Goal: Task Accomplishment & Management: Complete application form

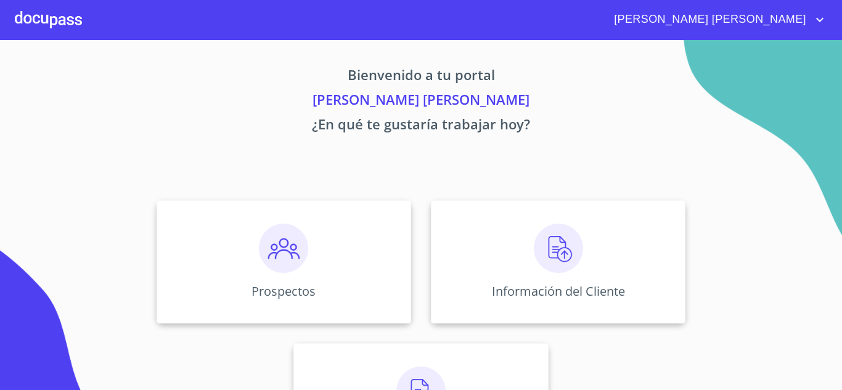
click at [41, 17] on div at bounding box center [48, 19] width 67 height 39
click at [316, 224] on div "Prospectos" at bounding box center [284, 261] width 255 height 123
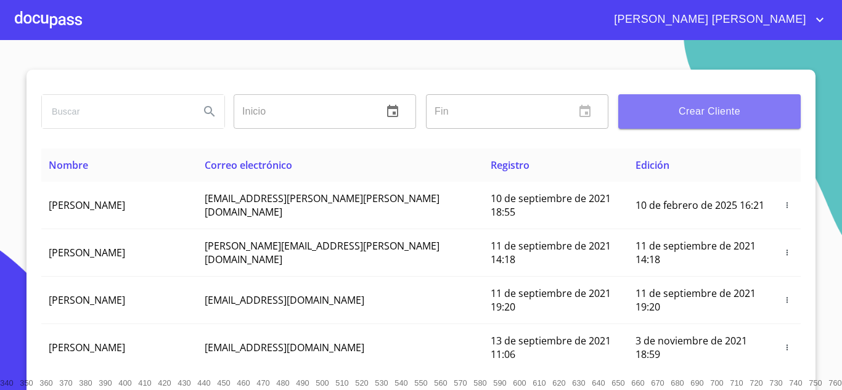
click at [697, 107] on span "Crear Cliente" at bounding box center [709, 111] width 163 height 17
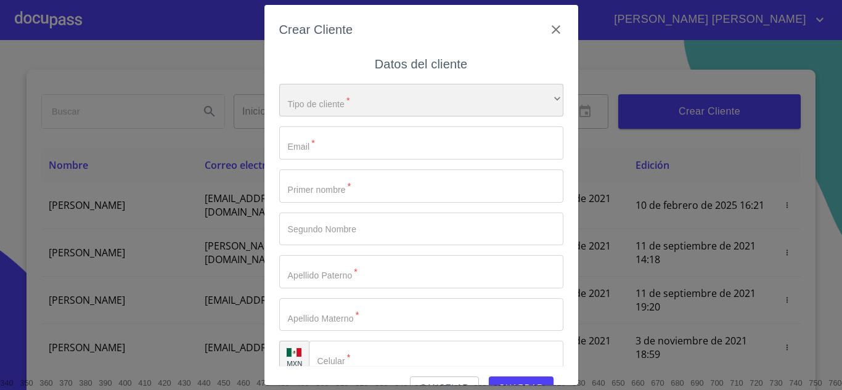
click at [345, 97] on div "​" at bounding box center [421, 100] width 284 height 33
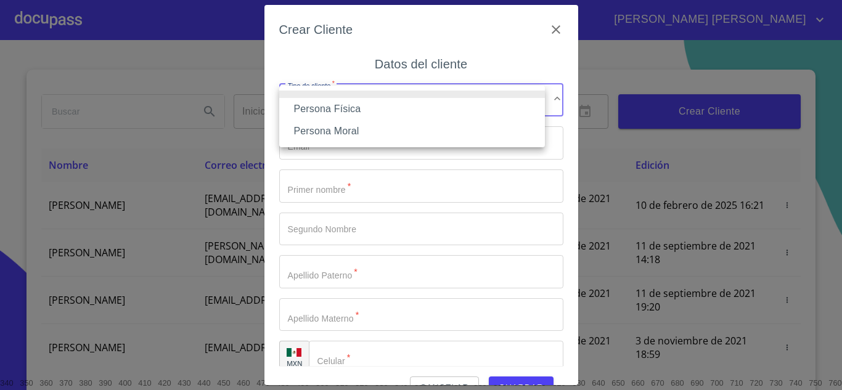
click at [354, 107] on li "Persona Física" at bounding box center [412, 109] width 266 height 22
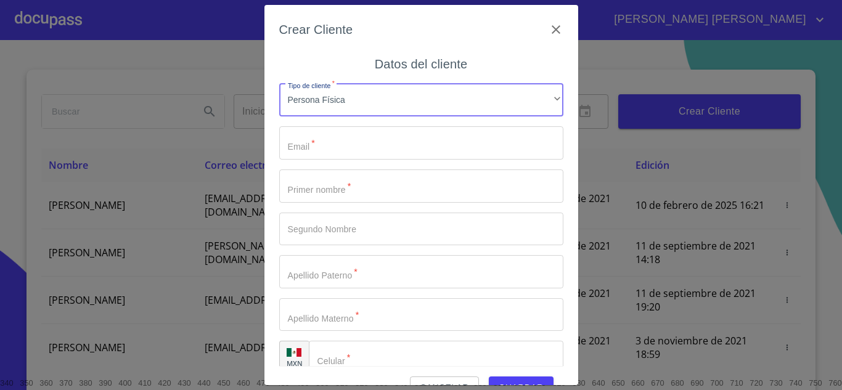
click at [348, 140] on input "Tipo de cliente   *" at bounding box center [421, 142] width 284 height 33
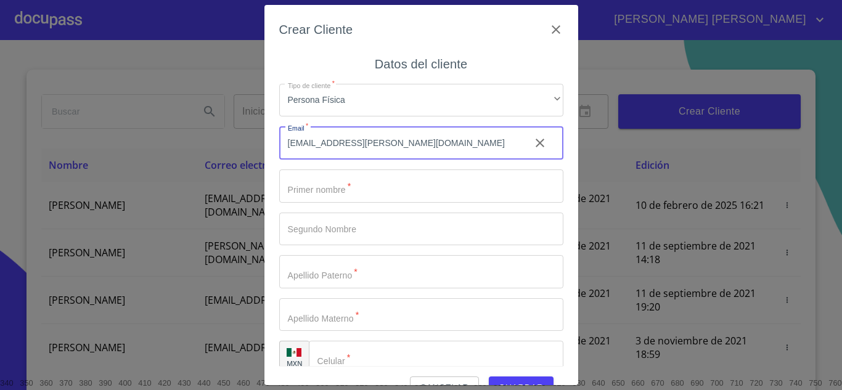
type input "[EMAIL_ADDRESS][PERSON_NAME][DOMAIN_NAME]"
click at [348, 182] on input "Tipo de cliente   *" at bounding box center [421, 185] width 284 height 33
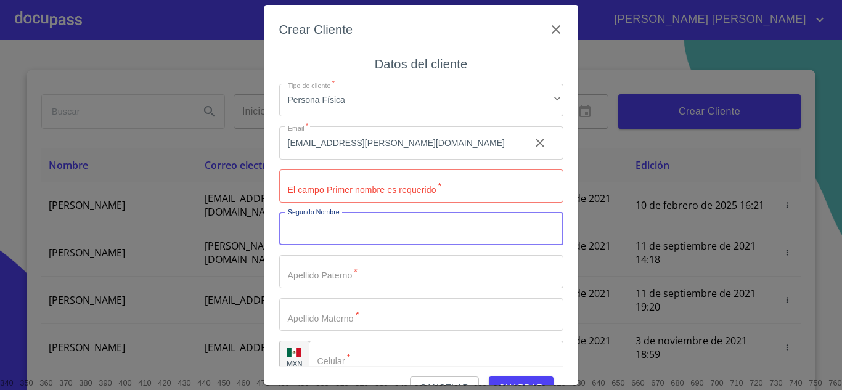
click at [348, 182] on input "Tipo de cliente   *" at bounding box center [421, 185] width 284 height 33
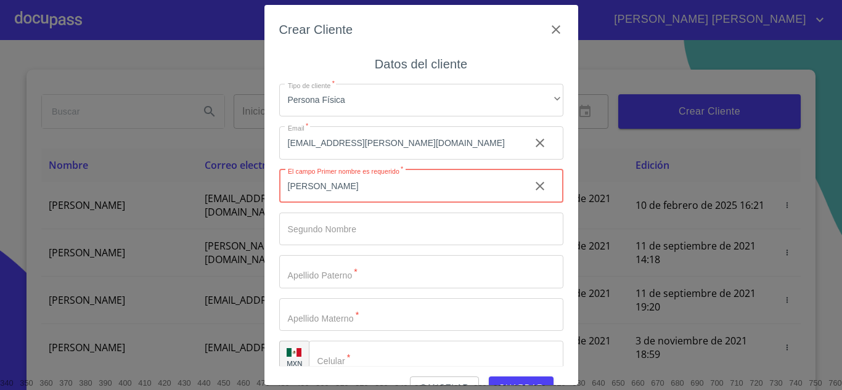
type input "[PERSON_NAME]"
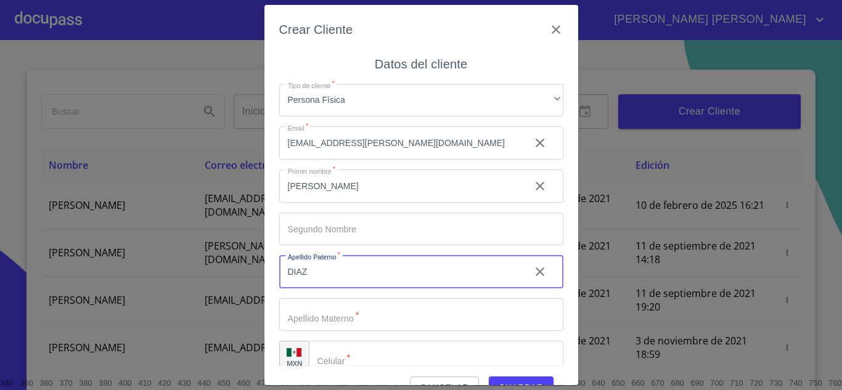
type input "DIAZ"
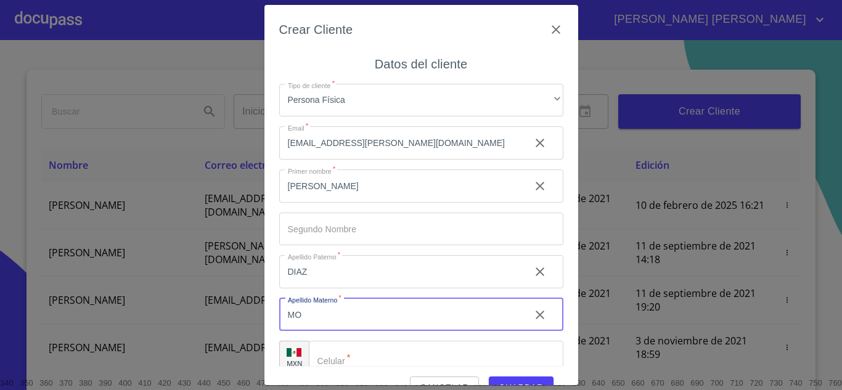
type input "M"
type input "[PERSON_NAME]"
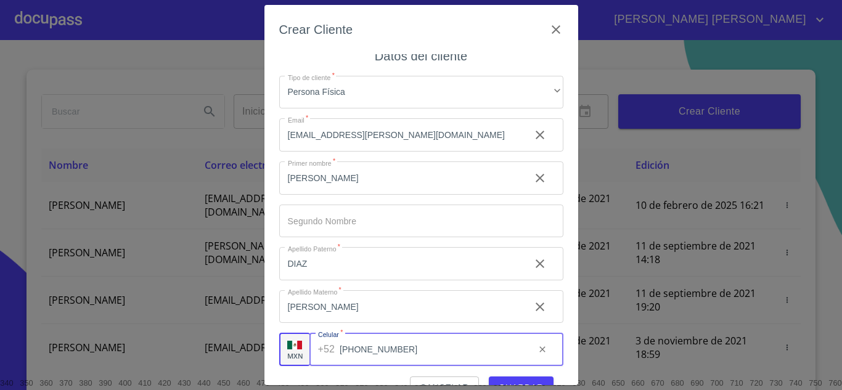
type input "[PHONE_NUMBER]"
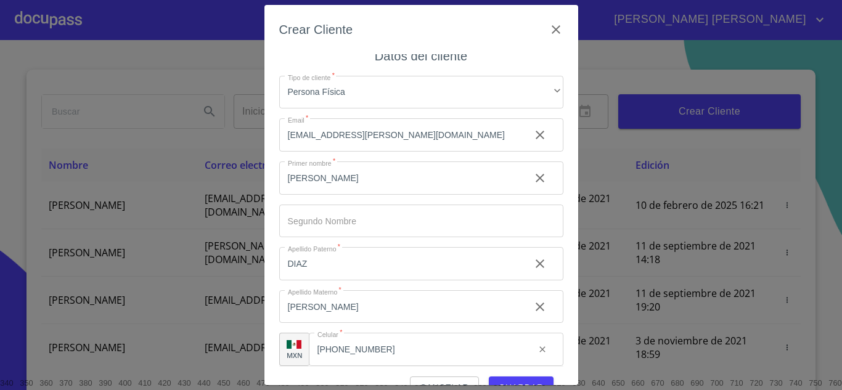
scroll to position [28, 0]
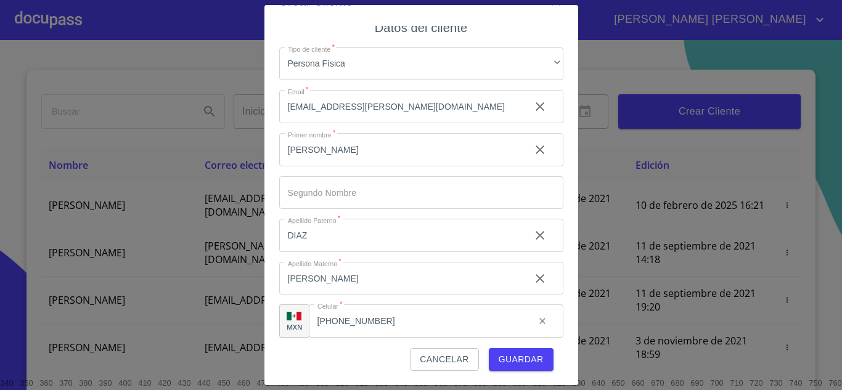
click at [527, 365] on span "Guardar" at bounding box center [521, 359] width 45 height 15
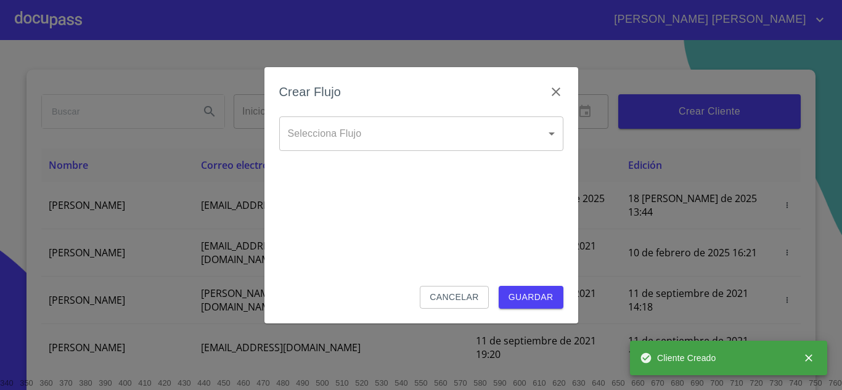
click at [416, 141] on body "[PERSON_NAME] [PERSON_NAME] Inicio ​ Fin ​ Crear Cliente Nombre Correo electrón…" at bounding box center [421, 195] width 842 height 390
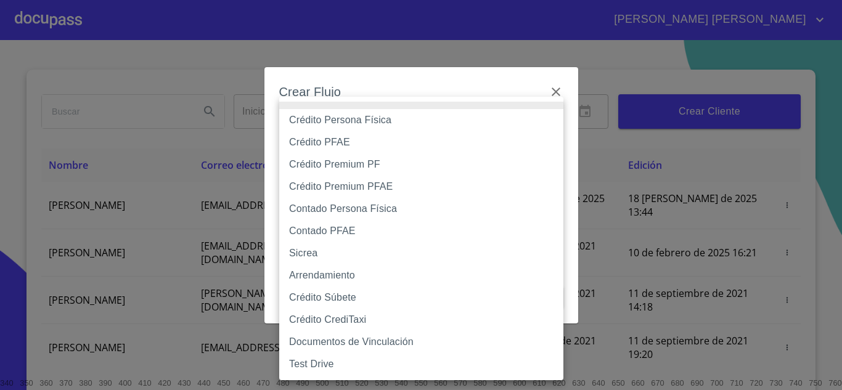
click at [367, 119] on li "Crédito Persona Física" at bounding box center [421, 120] width 284 height 22
type input "6009fb3c7d1714eb8809aa97"
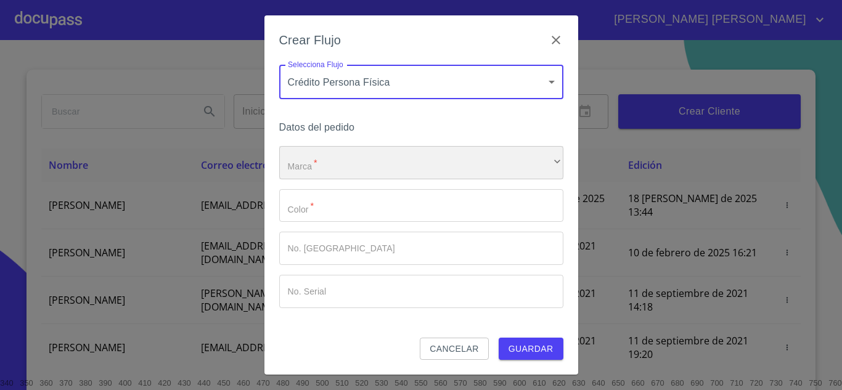
click at [331, 158] on div "​" at bounding box center [421, 162] width 284 height 33
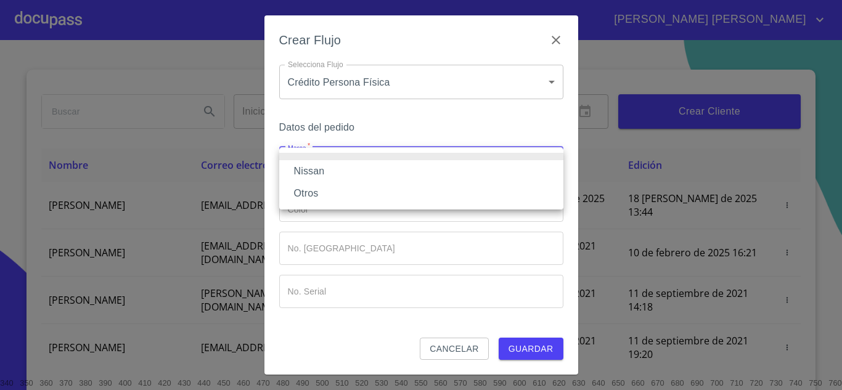
click at [326, 171] on li "Nissan" at bounding box center [421, 171] width 284 height 22
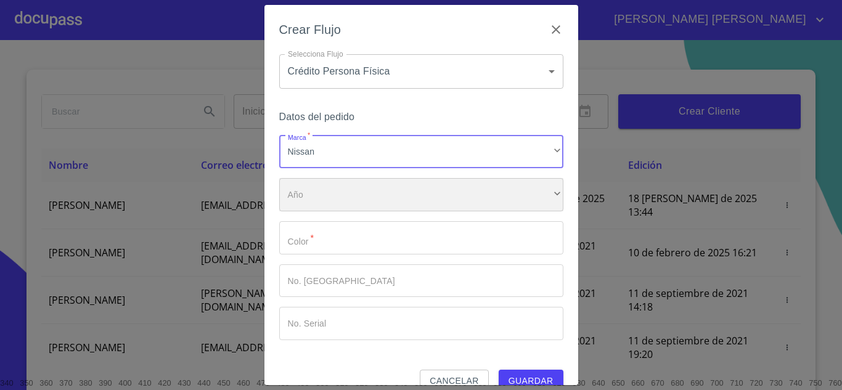
click at [327, 197] on div "​" at bounding box center [421, 194] width 284 height 33
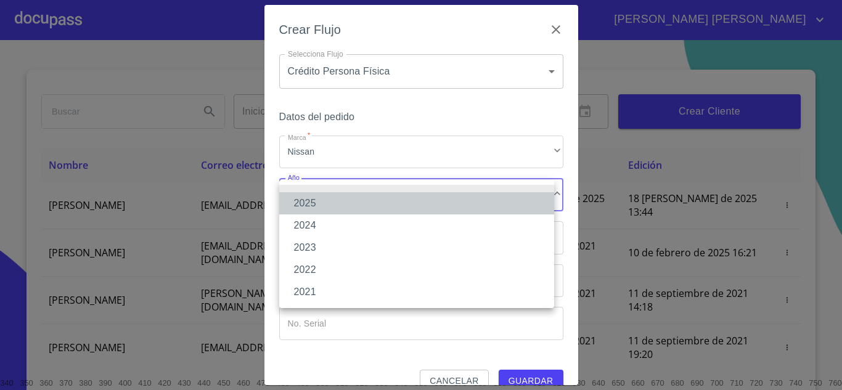
click at [327, 197] on li "2025" at bounding box center [416, 203] width 275 height 22
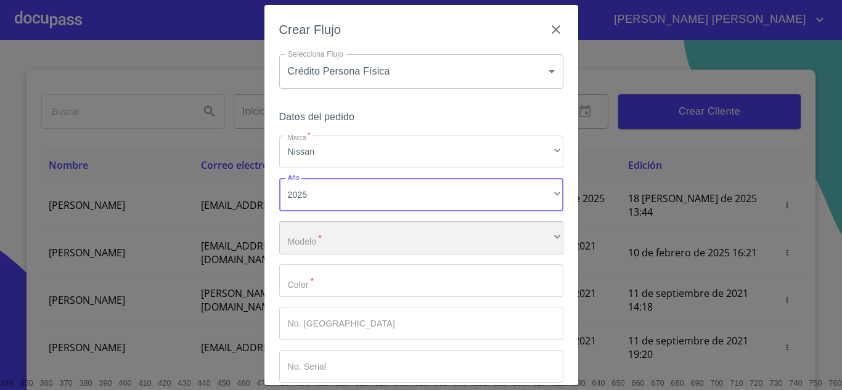
click at [330, 229] on div "​" at bounding box center [421, 237] width 284 height 33
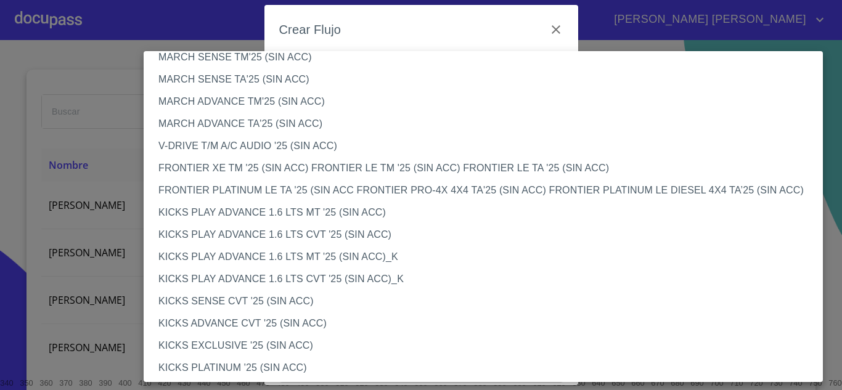
scroll to position [907, 0]
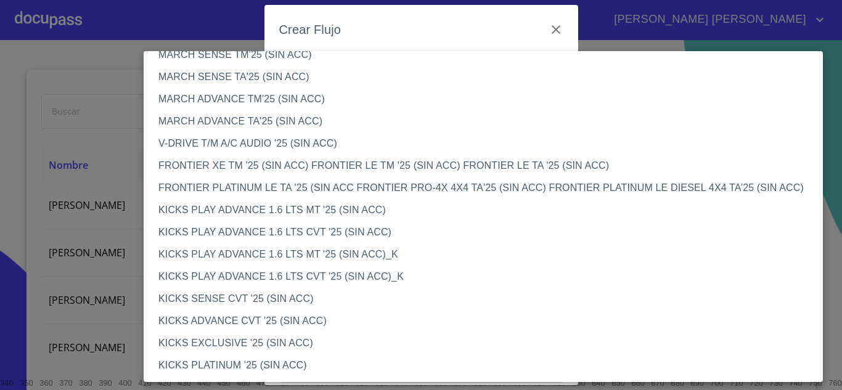
click at [249, 358] on li "KICKS PLATINUM '25 (SIN ACC)" at bounding box center [488, 365] width 688 height 22
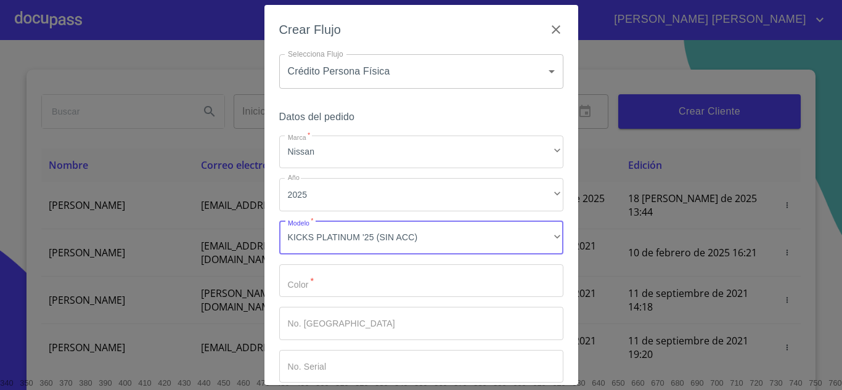
click at [341, 288] on input "Marca   *" at bounding box center [421, 280] width 284 height 33
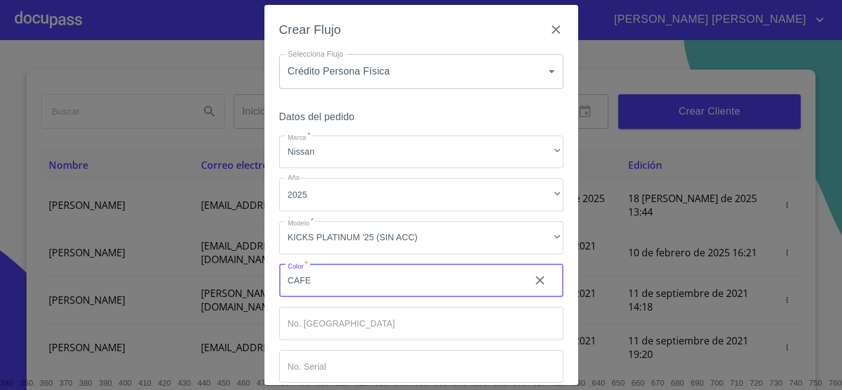
type input "CAFE"
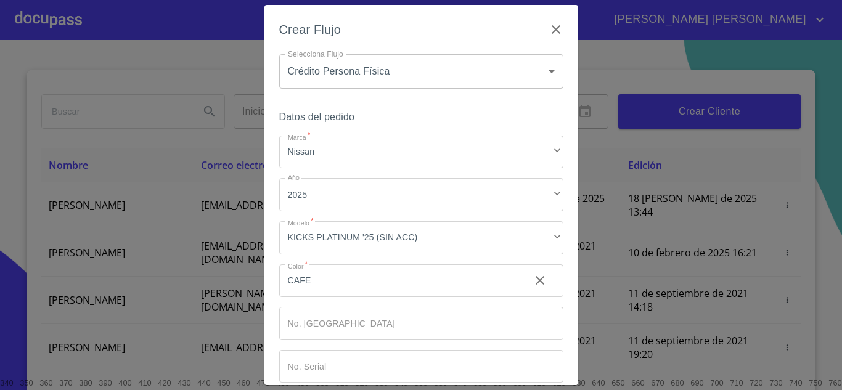
scroll to position [64, 0]
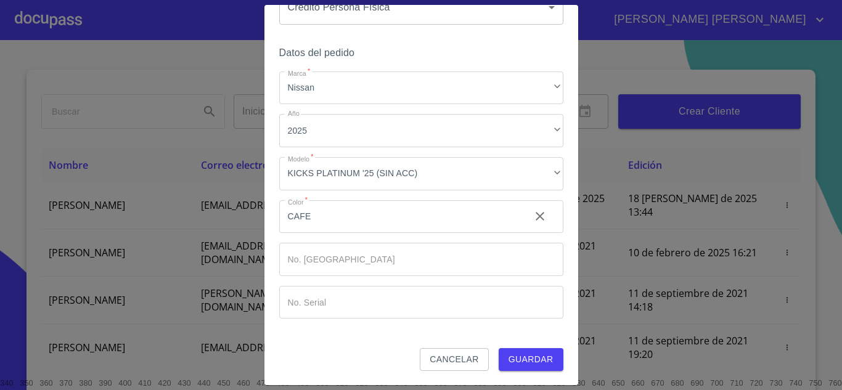
click at [527, 355] on span "Guardar" at bounding box center [530, 359] width 45 height 15
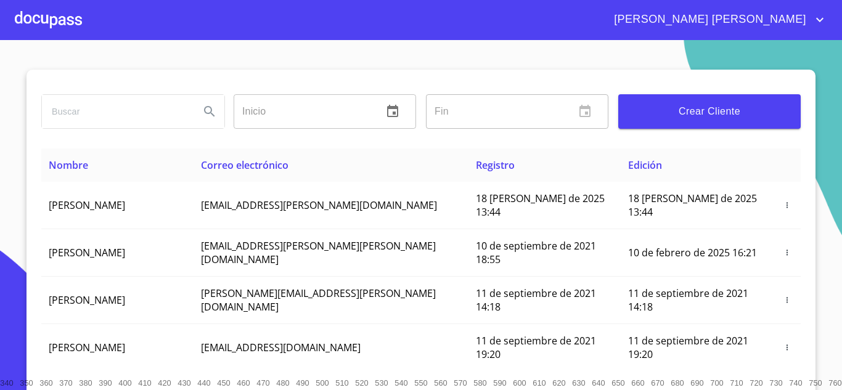
click at [75, 14] on div at bounding box center [48, 19] width 67 height 39
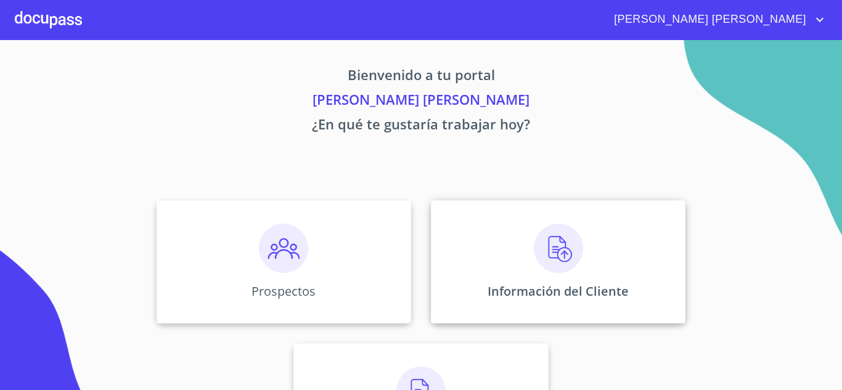
click at [469, 254] on div "Información del Cliente" at bounding box center [558, 261] width 255 height 123
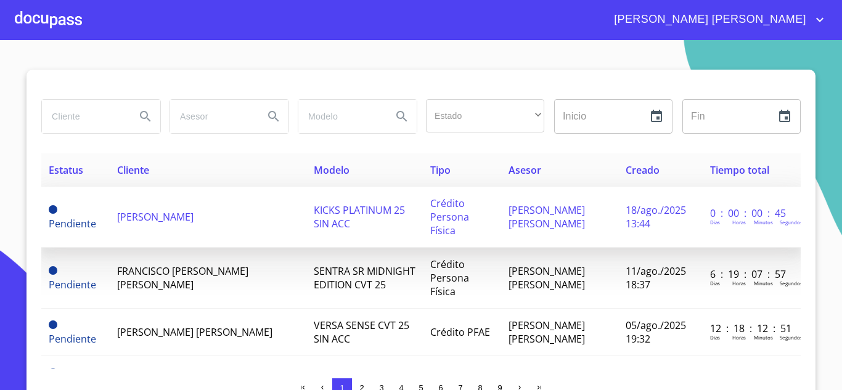
click at [192, 227] on td "[PERSON_NAME]" at bounding box center [208, 217] width 197 height 61
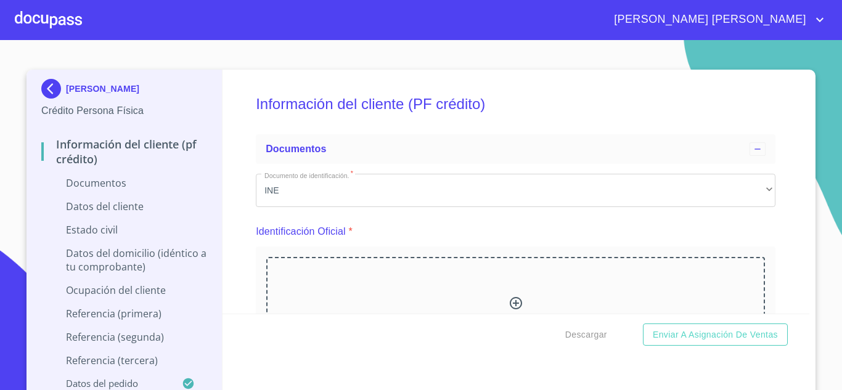
click at [511, 312] on div at bounding box center [515, 305] width 15 height 18
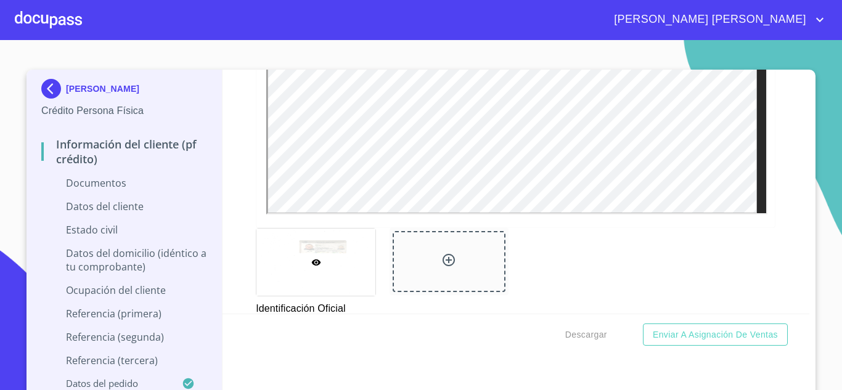
scroll to position [422, 0]
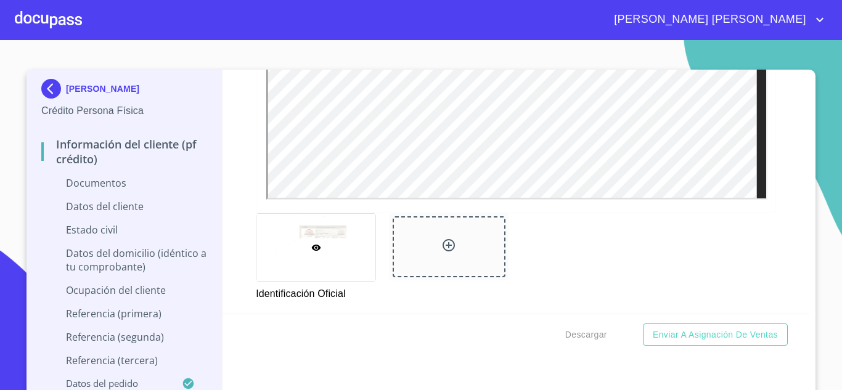
click at [446, 240] on icon at bounding box center [448, 245] width 15 height 15
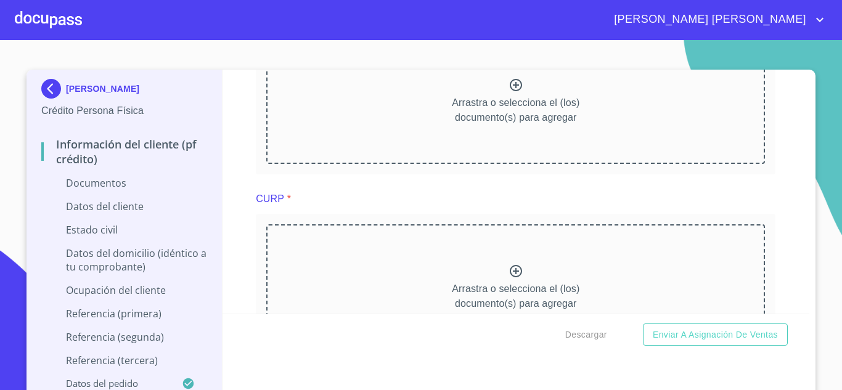
scroll to position [1453, 0]
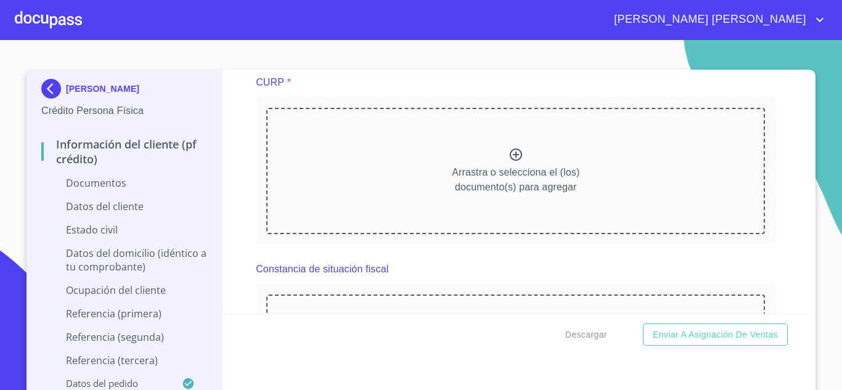
click at [515, 154] on div "Arrastra o selecciona el (los) documento(s) para agregar" at bounding box center [515, 171] width 499 height 126
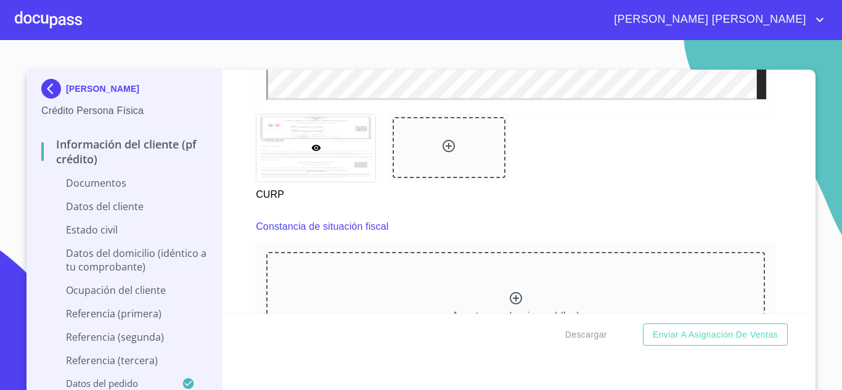
scroll to position [1887, 0]
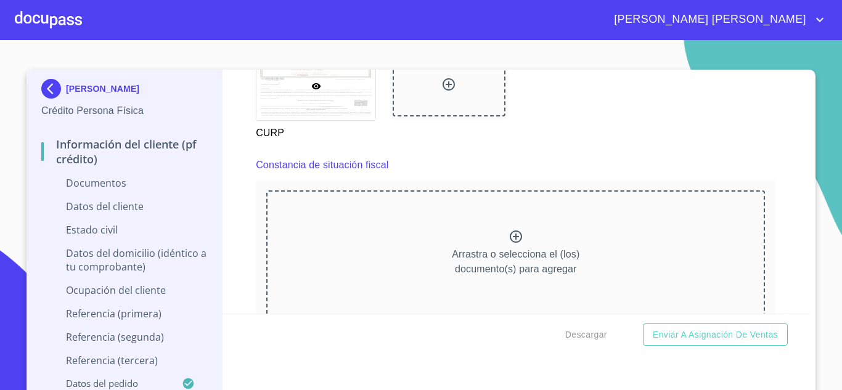
click at [510, 237] on icon at bounding box center [516, 236] width 12 height 12
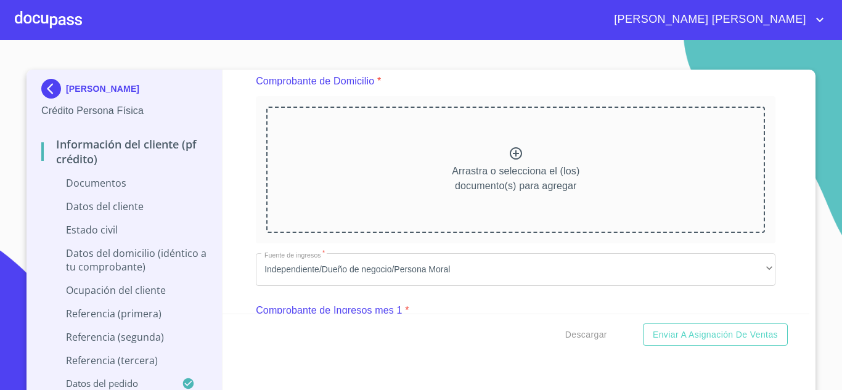
scroll to position [650, 0]
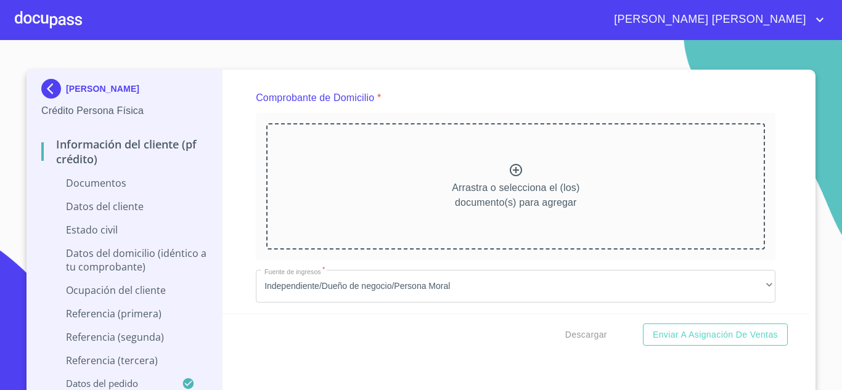
click at [529, 164] on div "Arrastra o selecciona el (los) documento(s) para agregar" at bounding box center [515, 186] width 499 height 126
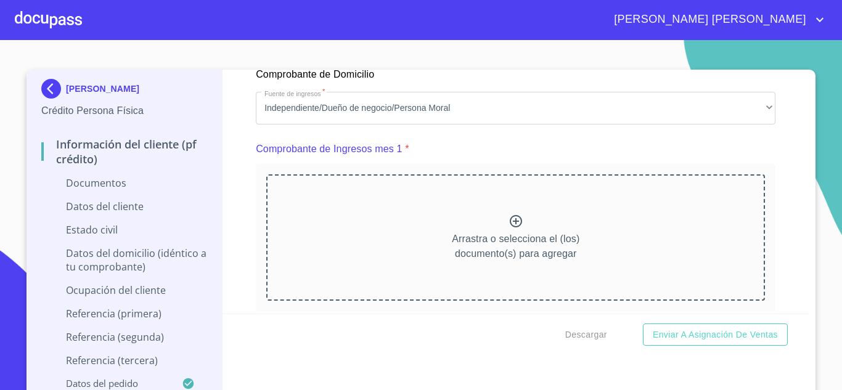
scroll to position [1175, 0]
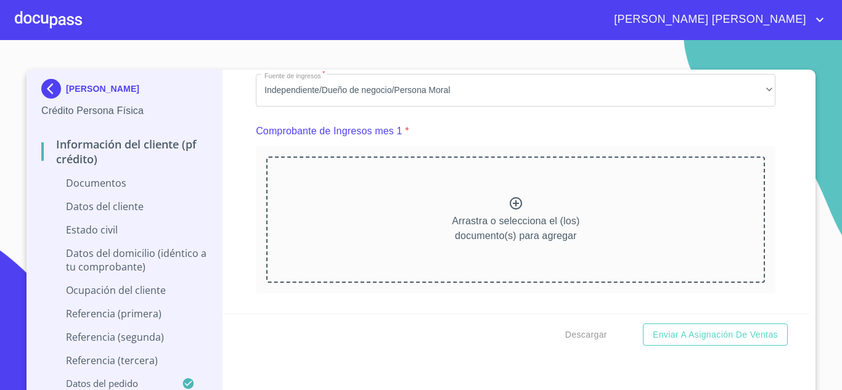
click at [508, 211] on icon at bounding box center [515, 203] width 15 height 15
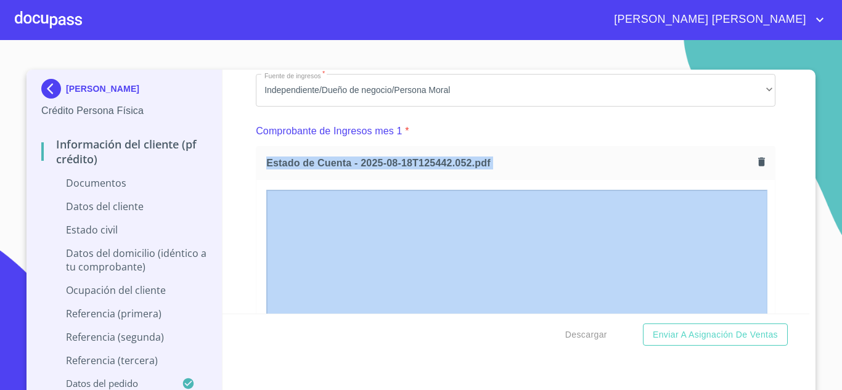
drag, startPoint x: 801, startPoint y: 124, endPoint x: 801, endPoint y: 131, distance: 6.2
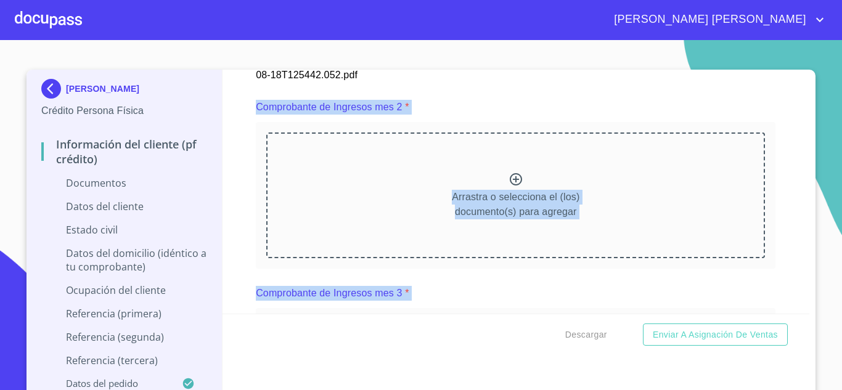
scroll to position [1749, 0]
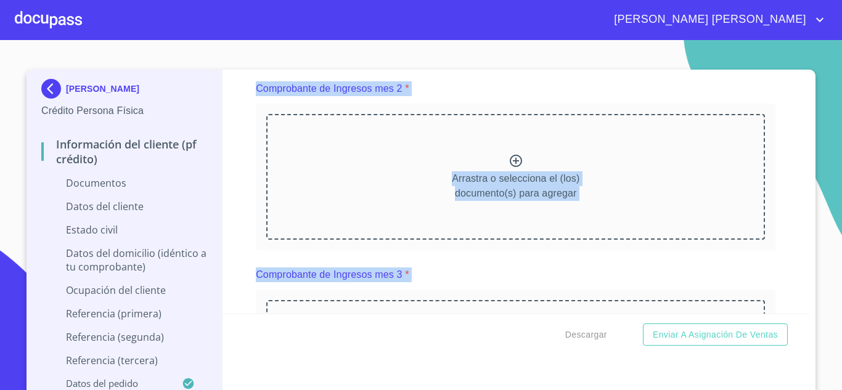
click at [515, 174] on div "Arrastra o selecciona el (los) documento(s) para agregar" at bounding box center [515, 177] width 499 height 126
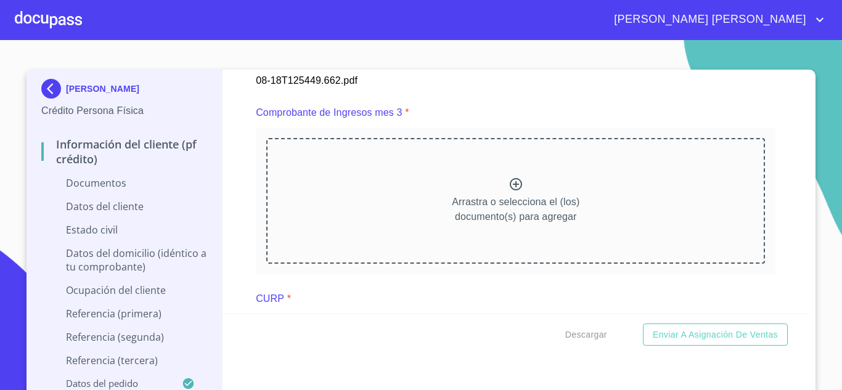
scroll to position [2315, 0]
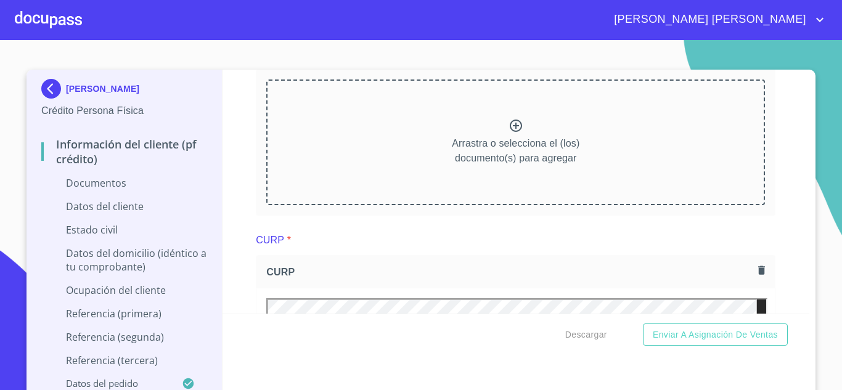
click at [508, 133] on icon at bounding box center [515, 125] width 15 height 15
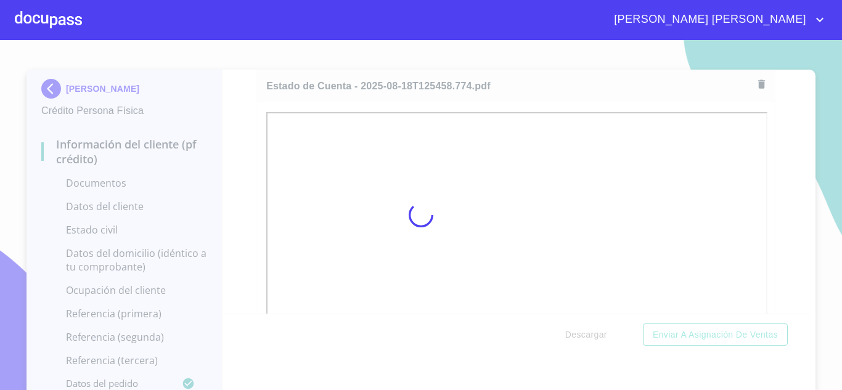
scroll to position [0, 0]
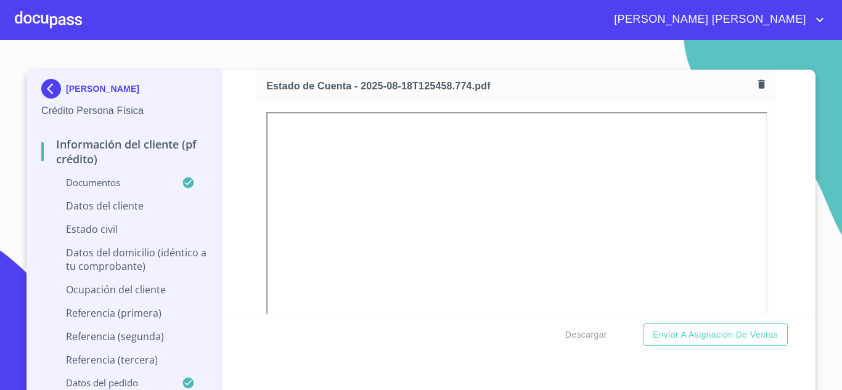
drag, startPoint x: 801, startPoint y: 155, endPoint x: 800, endPoint y: 168, distance: 13.0
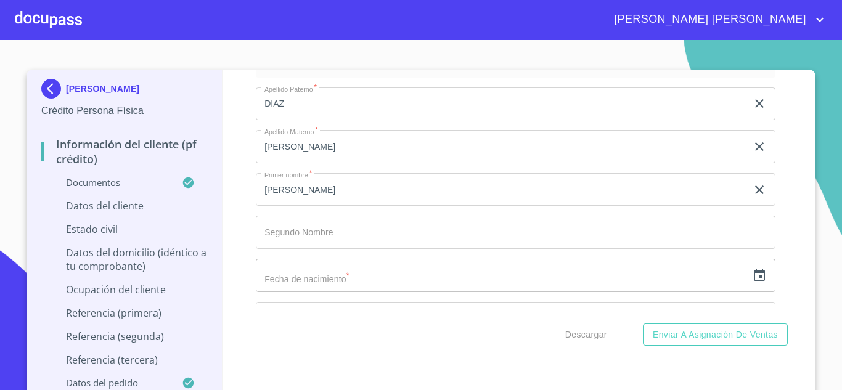
scroll to position [3956, 0]
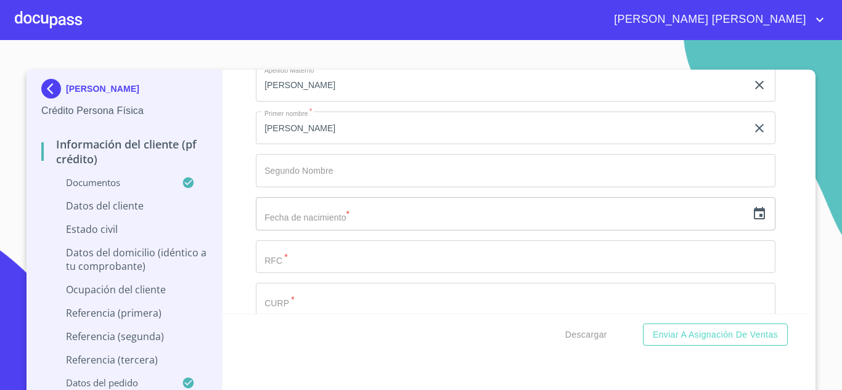
click at [752, 221] on icon "button" at bounding box center [759, 213] width 15 height 15
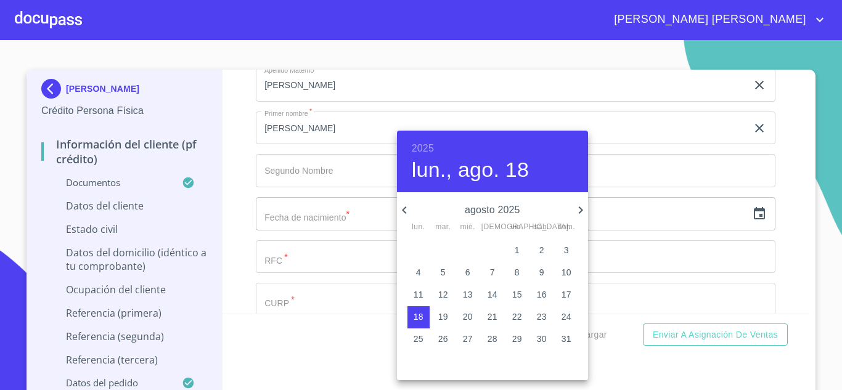
click at [424, 145] on h6 "2025" at bounding box center [423, 148] width 22 height 17
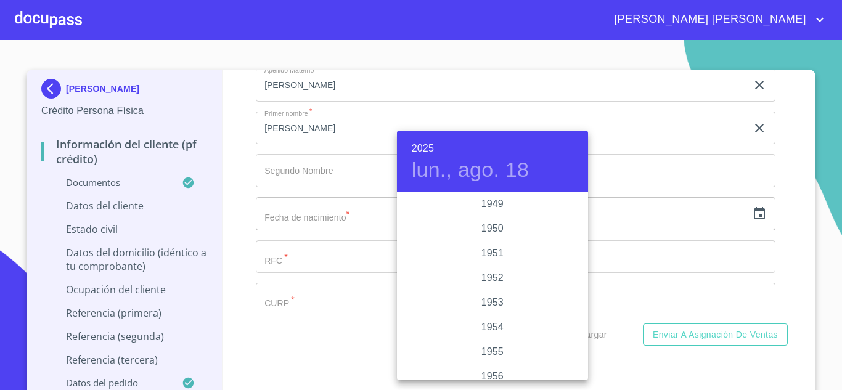
scroll to position [561, 0]
click at [495, 332] on div "1953" at bounding box center [492, 336] width 191 height 25
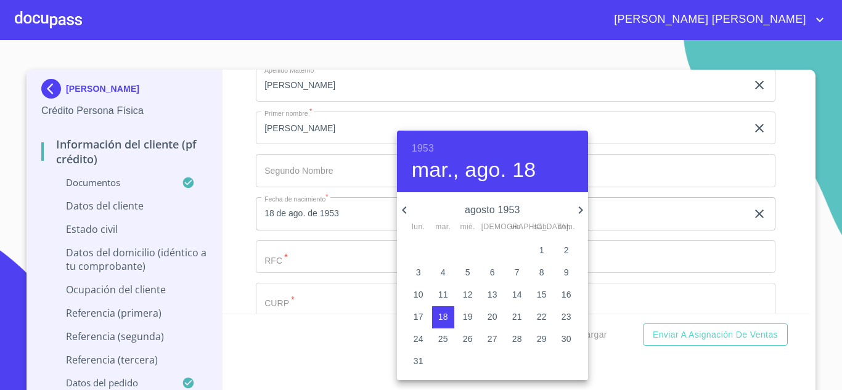
click at [401, 210] on icon "button" at bounding box center [404, 210] width 15 height 15
click at [419, 337] on p "27" at bounding box center [419, 339] width 10 height 12
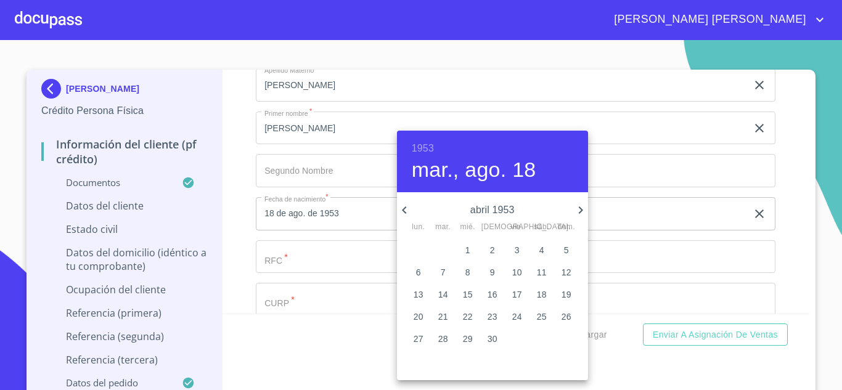
type input "27 de abr. de 1953"
click at [301, 277] on div at bounding box center [421, 195] width 842 height 390
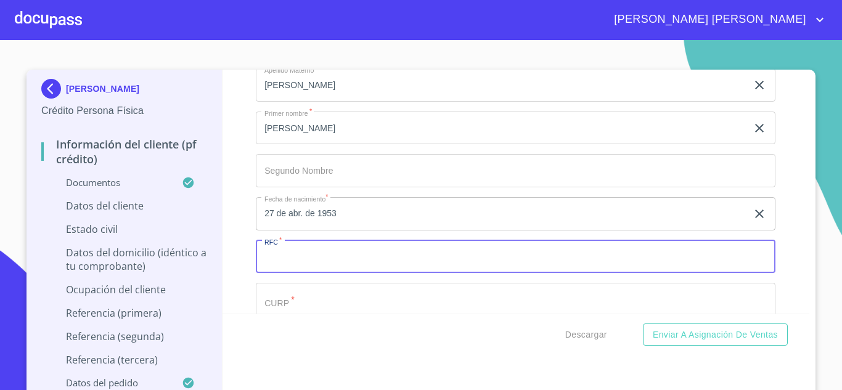
click at [300, 273] on input "Documento de identificación.   *" at bounding box center [516, 256] width 520 height 33
paste input "599275"
type input "5"
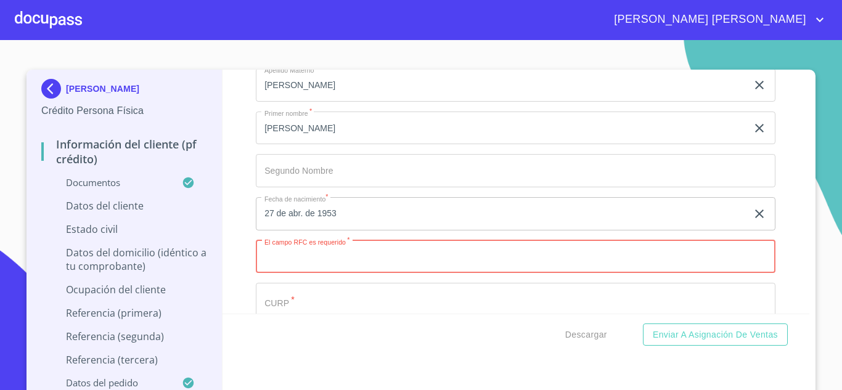
click at [323, 267] on input "Documento de identificación.   *" at bounding box center [516, 256] width 520 height 33
paste input "DICJ530427HJCZSS03"
click at [281, 268] on input "DICJ530427U55" at bounding box center [501, 256] width 491 height 33
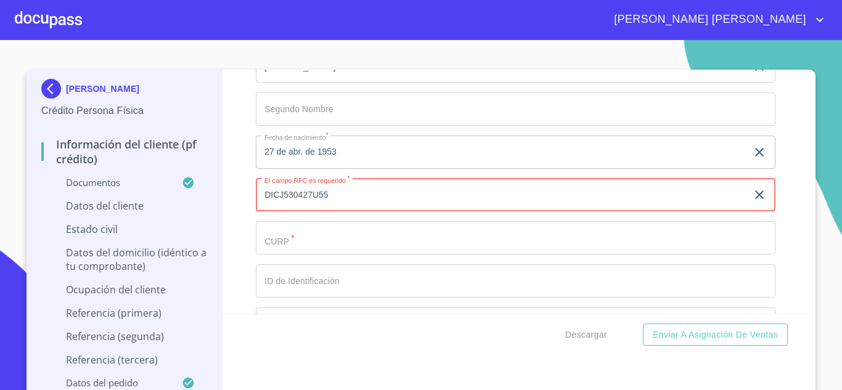
type input "DICJ530427U55"
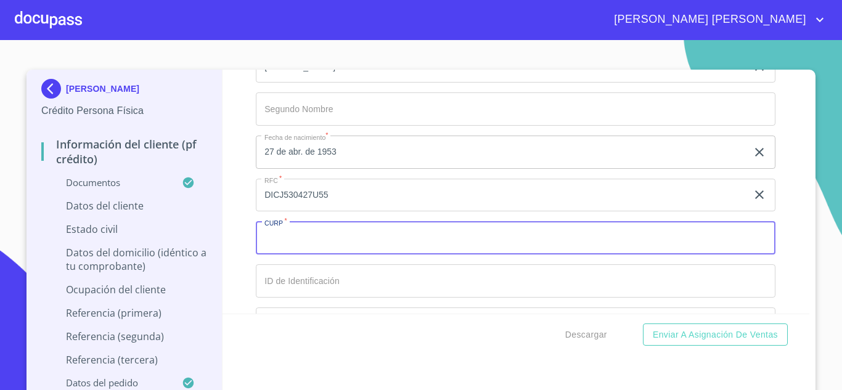
paste input "DICJ530427HJCZSS03"
click at [277, 251] on input "DICJ530427HJCZSS03" at bounding box center [501, 237] width 491 height 33
type input "DICJ530427HJCZSS03"
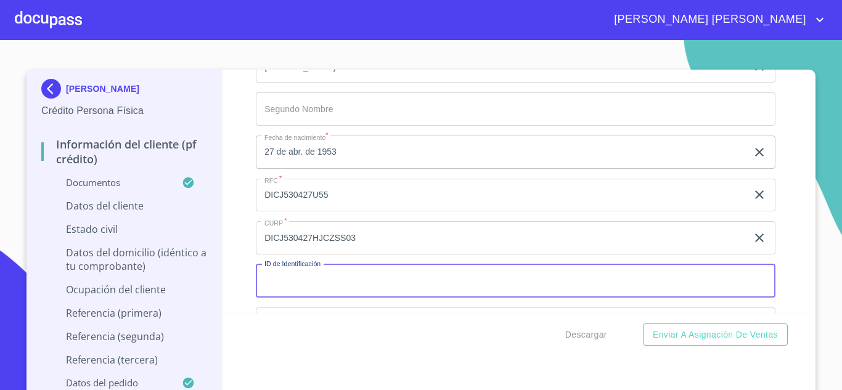
click at [288, 298] on input "Documento de identificación.   *" at bounding box center [516, 280] width 520 height 33
type input "2269230248"
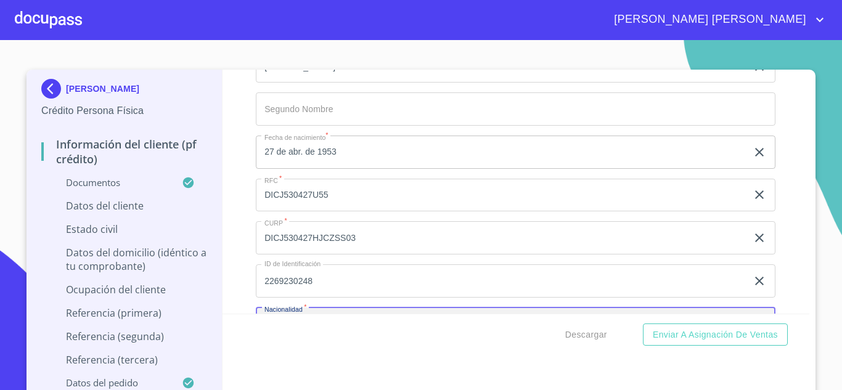
scroll to position [4165, 0]
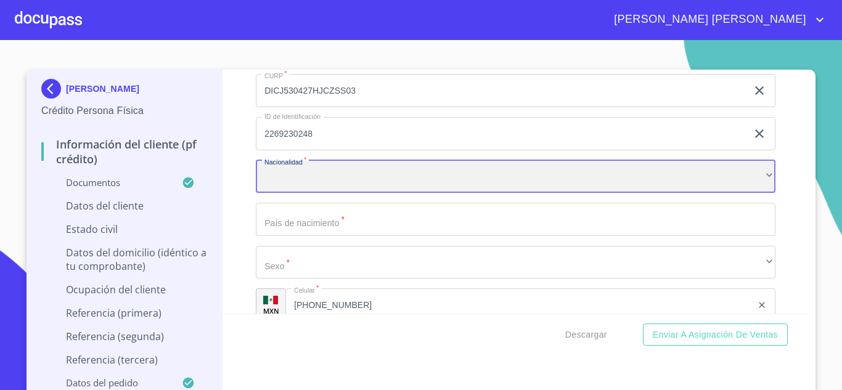
click at [391, 191] on div "​" at bounding box center [516, 176] width 520 height 33
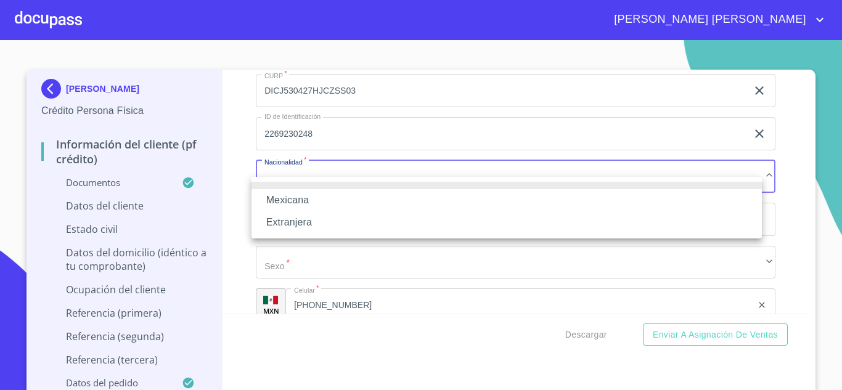
click at [314, 194] on li "Mexicana" at bounding box center [506, 200] width 510 height 22
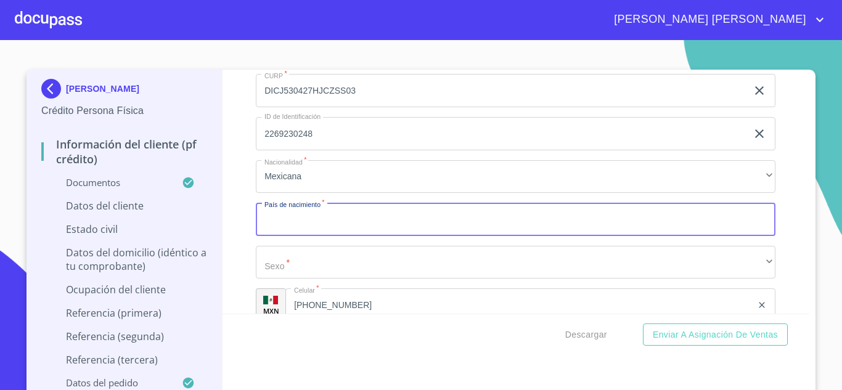
click at [319, 232] on input "Documento de identificación.   *" at bounding box center [516, 219] width 520 height 33
type input "m"
type input "[GEOGRAPHIC_DATA]"
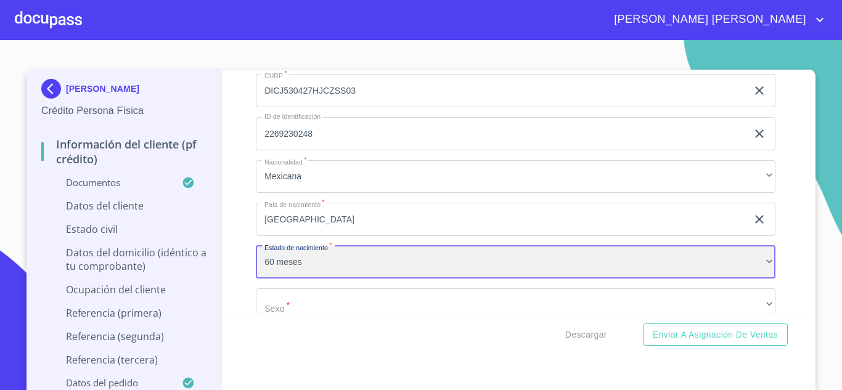
click at [292, 279] on div "60 meses" at bounding box center [516, 262] width 520 height 33
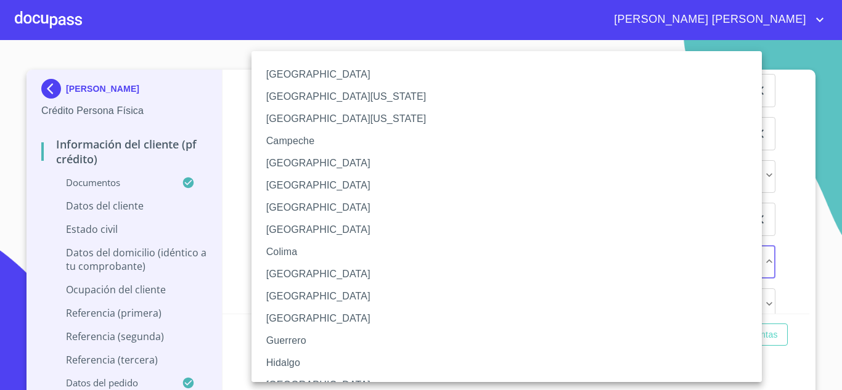
click at [290, 378] on li "[GEOGRAPHIC_DATA]" at bounding box center [511, 385] width 520 height 22
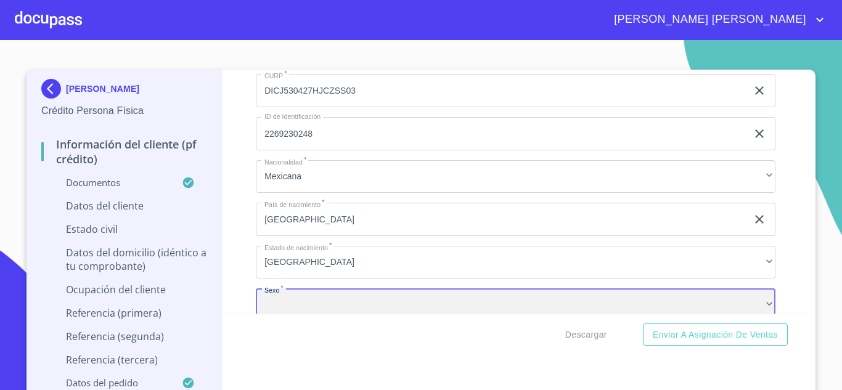
scroll to position [4188, 0]
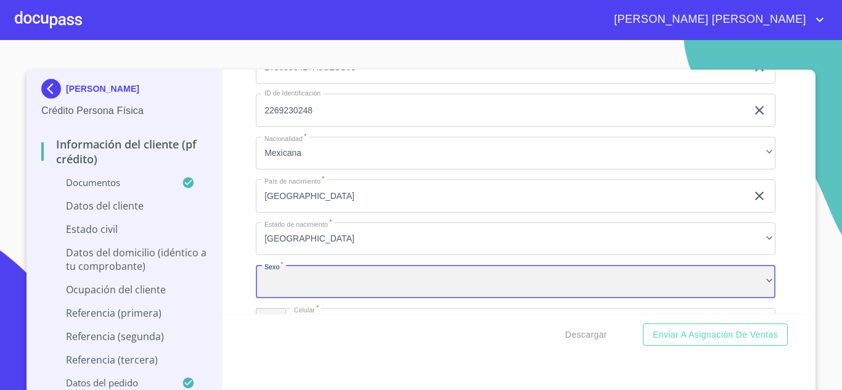
click at [288, 288] on div "​" at bounding box center [516, 281] width 520 height 33
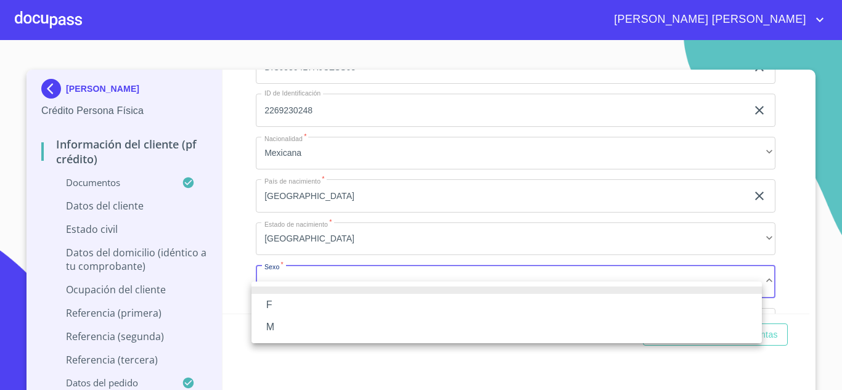
click at [280, 322] on li "M" at bounding box center [506, 327] width 510 height 22
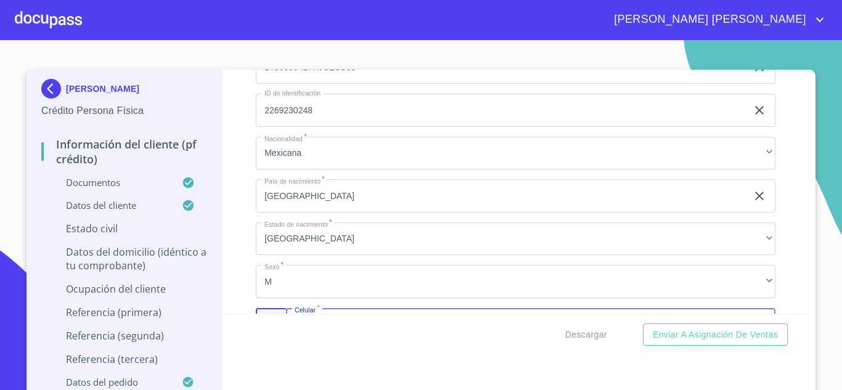
scroll to position [4336, 0]
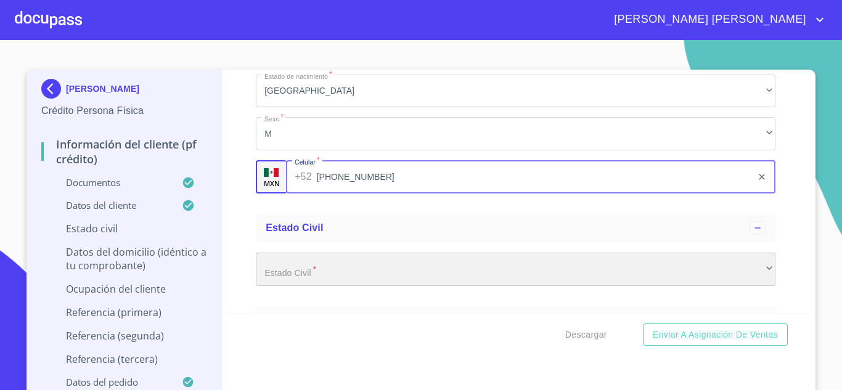
click at [300, 286] on div "​" at bounding box center [516, 269] width 520 height 33
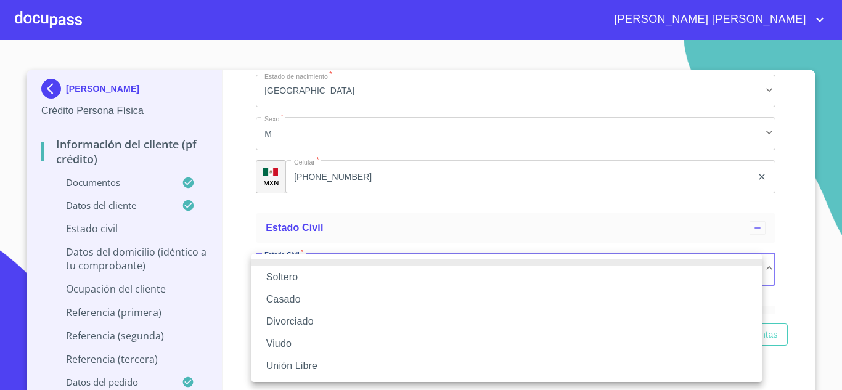
click at [300, 279] on li "Soltero" at bounding box center [506, 277] width 510 height 22
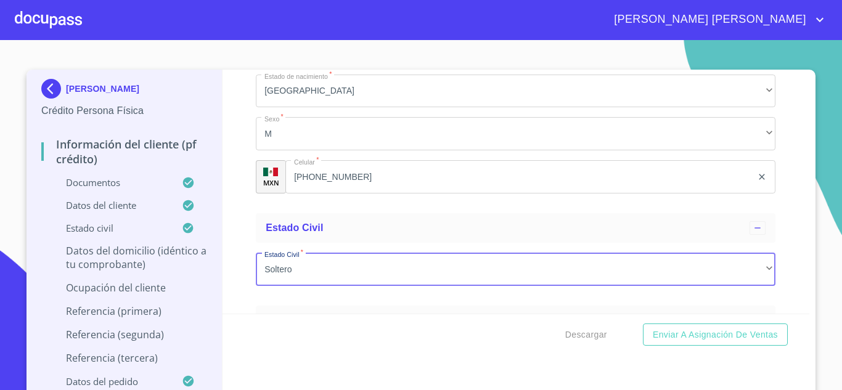
scroll to position [4480, 0]
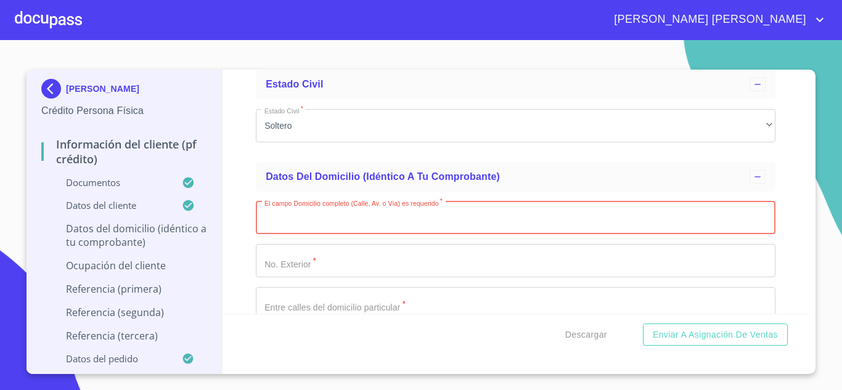
click at [306, 231] on input "Documento de identificación.   *" at bounding box center [516, 218] width 520 height 33
type input "[PERSON_NAME] [PERSON_NAME]"
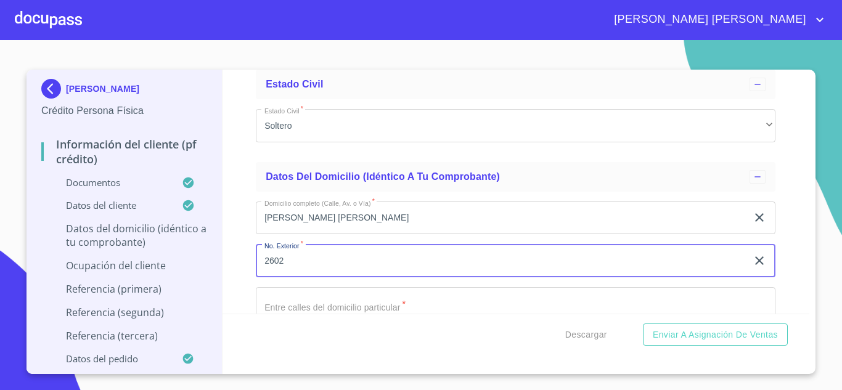
type input "2602"
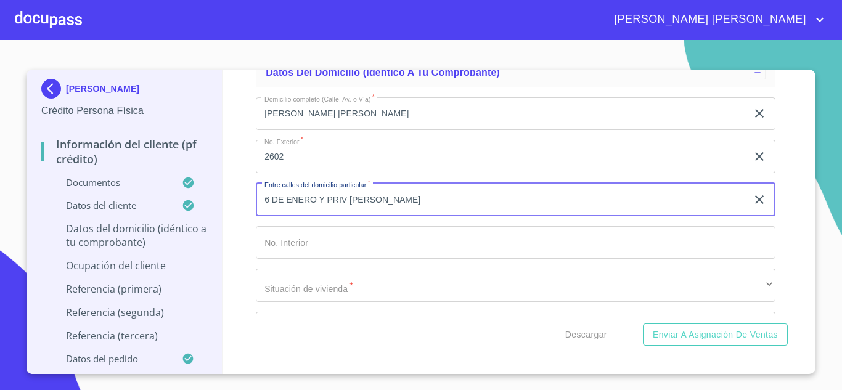
scroll to position [4708, 0]
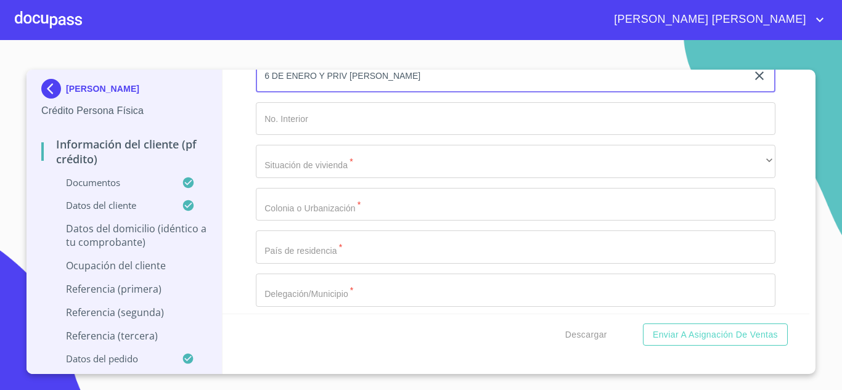
type input "6 DE ENERO Y PRIV [PERSON_NAME]"
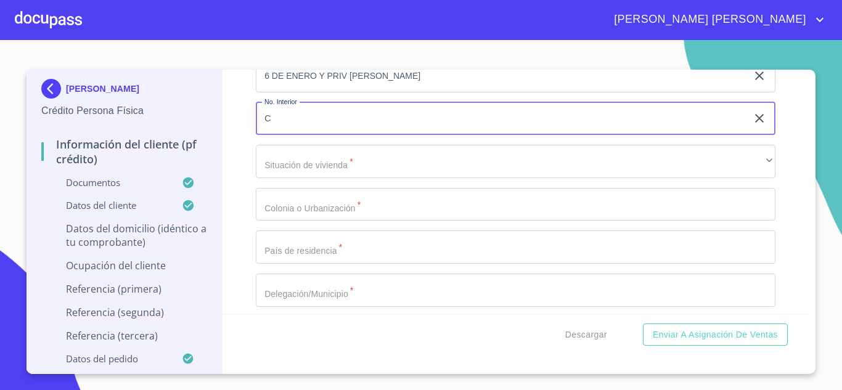
type input "C"
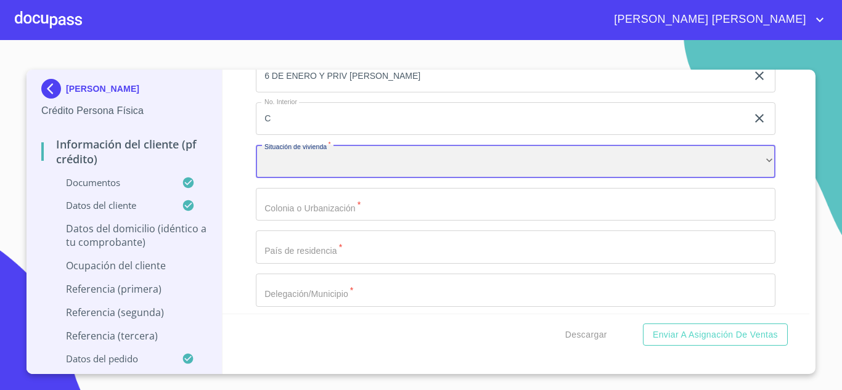
click at [328, 173] on div "​" at bounding box center [516, 161] width 520 height 33
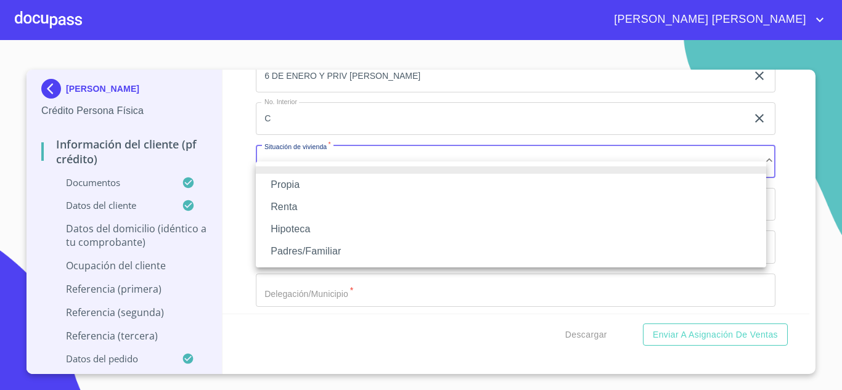
click at [309, 176] on li "Propia" at bounding box center [511, 185] width 510 height 22
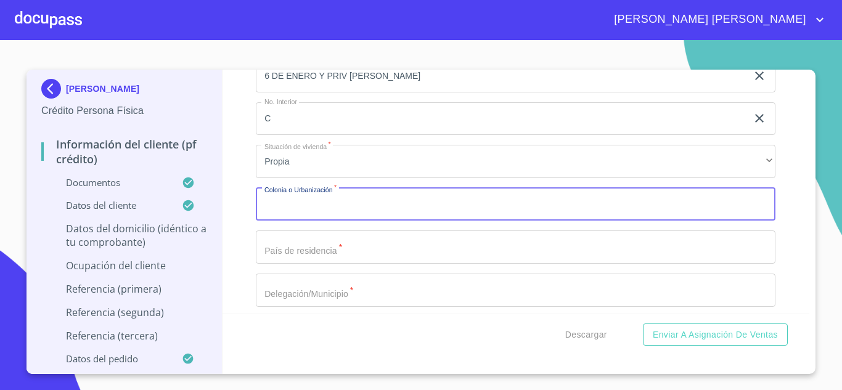
click at [308, 226] on div "Domicilio completo (Calle, Av. o Vía)   * [PERSON_NAME] [PERSON_NAME] ​ No. Ex…" at bounding box center [516, 205] width 520 height 482
click at [308, 221] on input "Documento de identificación.   *" at bounding box center [516, 204] width 520 height 33
type input "$20,000,000"
click at [340, 258] on input "Documento de identificación.   *" at bounding box center [516, 246] width 520 height 33
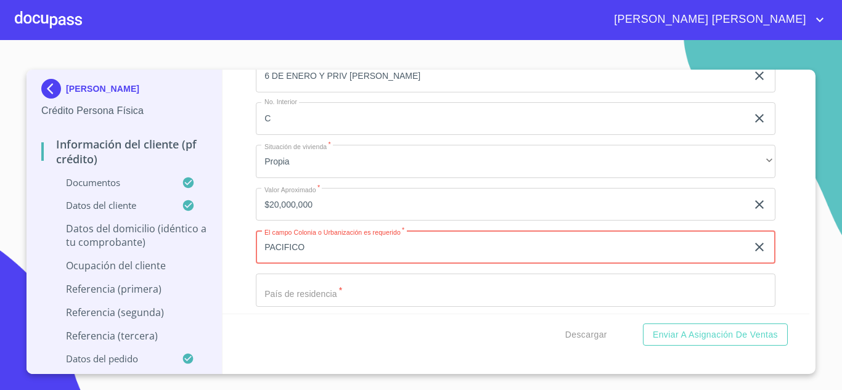
type input "PACIFICO"
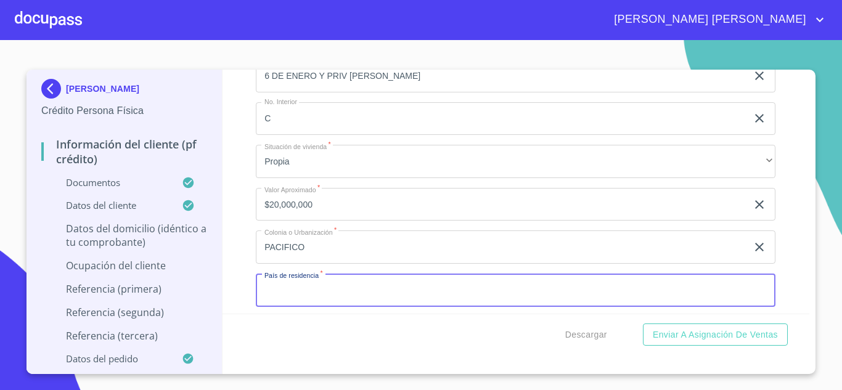
click at [311, 307] on input "Documento de identificación.   *" at bounding box center [516, 290] width 520 height 33
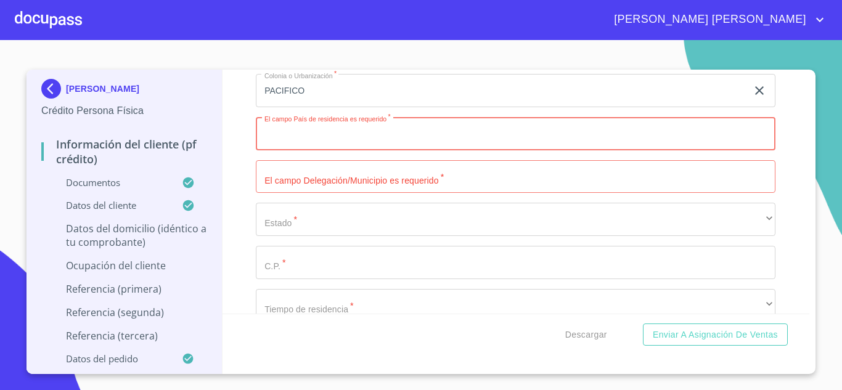
click at [304, 150] on input "Documento de identificación.   *" at bounding box center [516, 133] width 520 height 33
click at [306, 150] on input "Documento de identificación.   *" at bounding box center [516, 133] width 520 height 33
type input "[GEOGRAPHIC_DATA]"
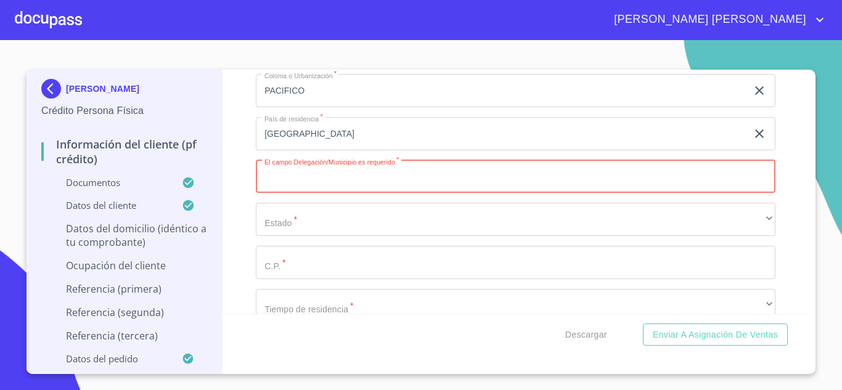
click at [301, 181] on input "Documento de identificación.   *" at bounding box center [516, 176] width 520 height 33
click at [282, 194] on input "Documento de identificación.   *" at bounding box center [516, 176] width 520 height 33
type input "EL SALTO"
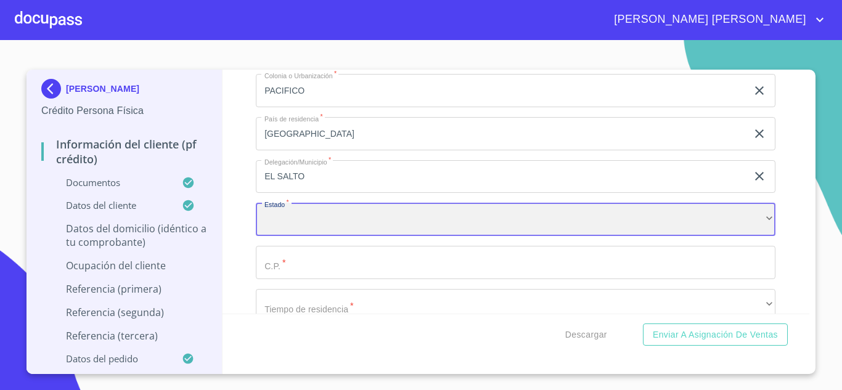
click at [286, 234] on div "​" at bounding box center [516, 219] width 520 height 33
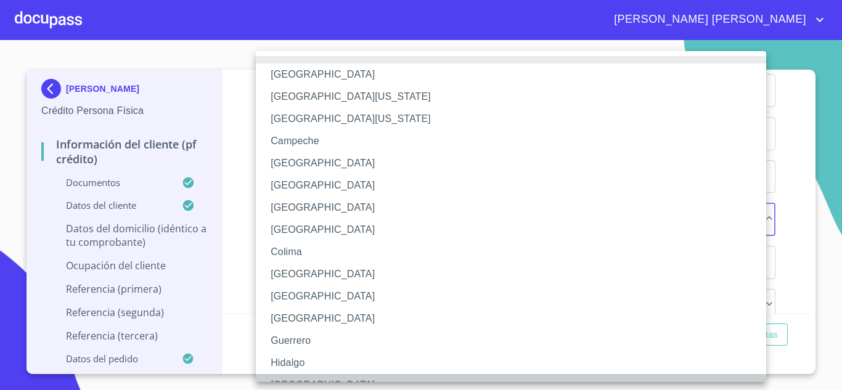
click at [292, 378] on li "[GEOGRAPHIC_DATA]" at bounding box center [516, 385] width 520 height 22
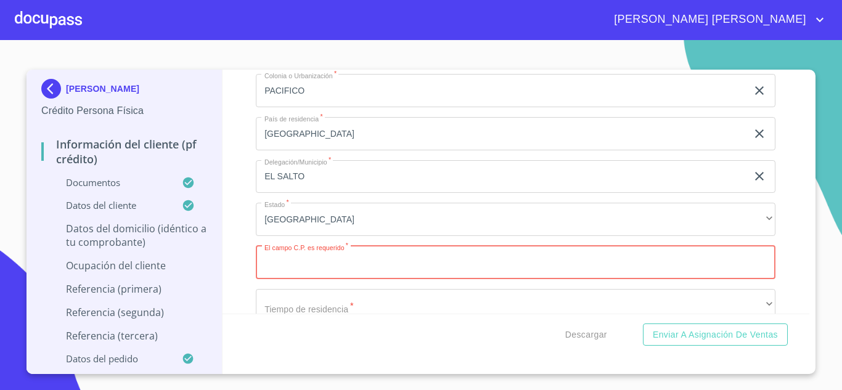
click at [283, 279] on input "Documento de identificación.   *" at bounding box center [516, 262] width 520 height 33
type input "45690"
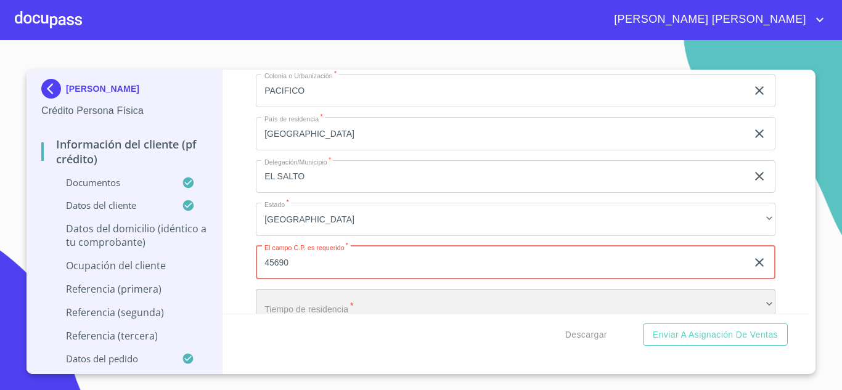
scroll to position [4888, 0]
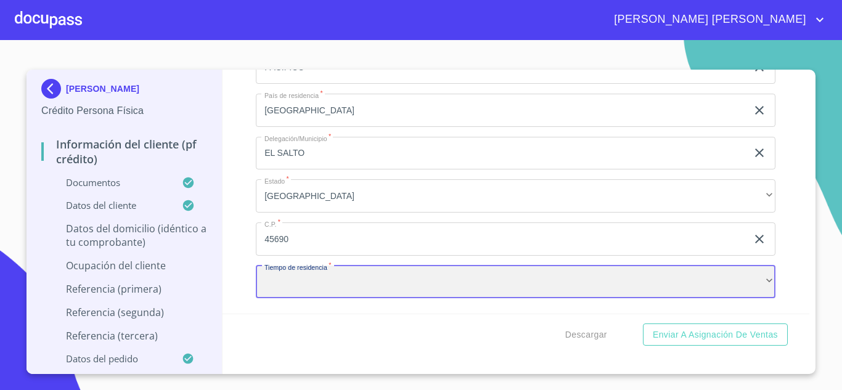
click at [290, 296] on div "​" at bounding box center [516, 282] width 520 height 33
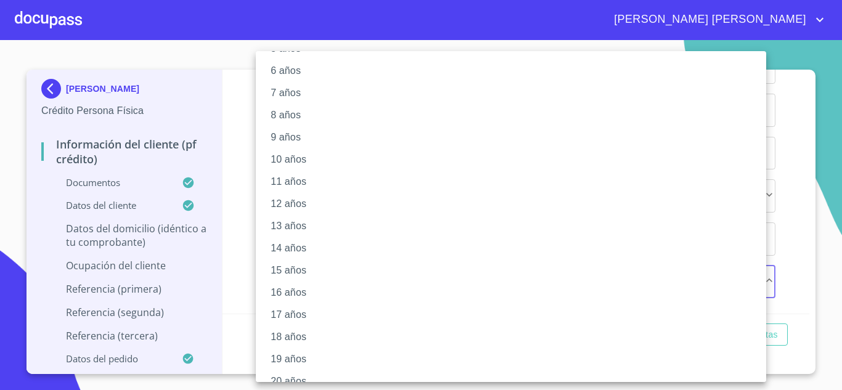
scroll to position [152, 0]
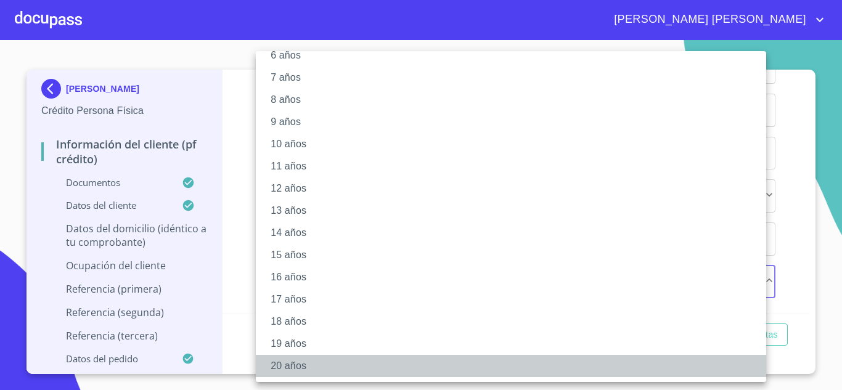
click at [284, 367] on li "20 años" at bounding box center [516, 366] width 520 height 22
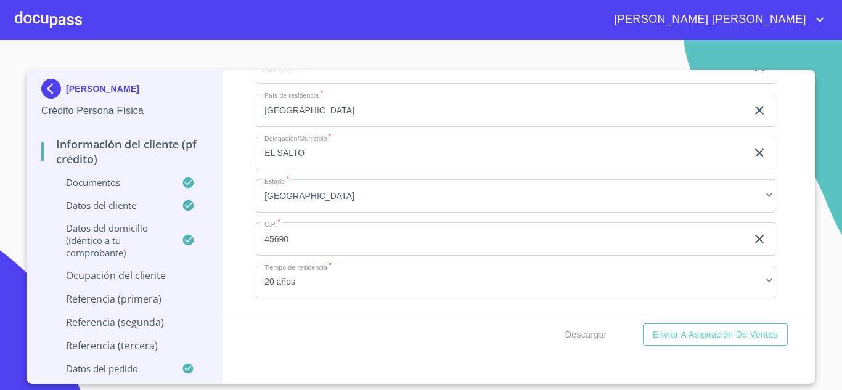
scroll to position [5044, 0]
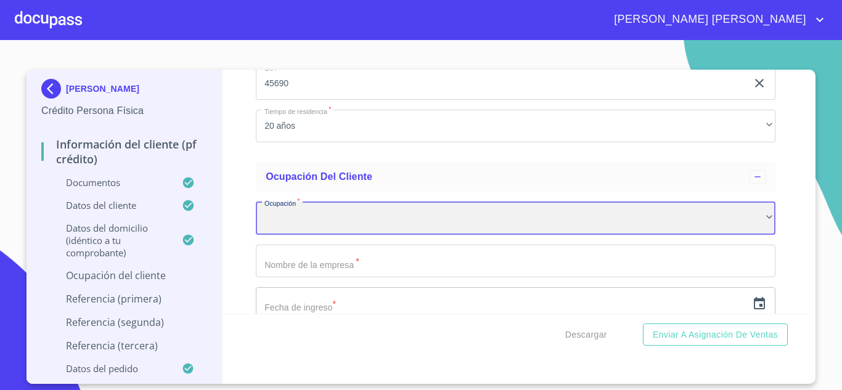
click at [303, 232] on div "​" at bounding box center [516, 218] width 520 height 33
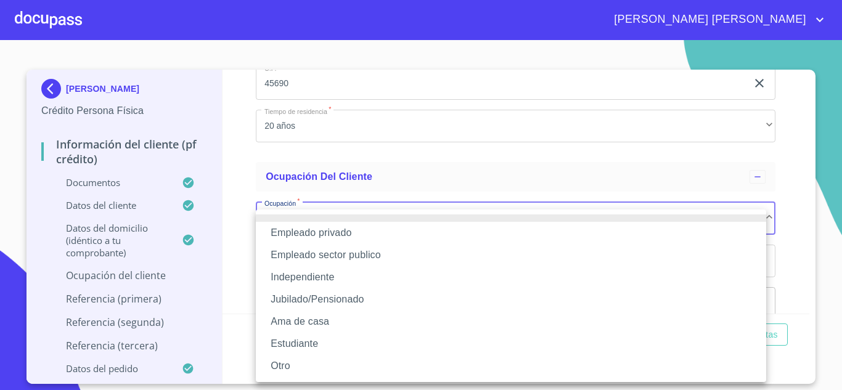
click at [311, 274] on li "Independiente" at bounding box center [511, 277] width 510 height 22
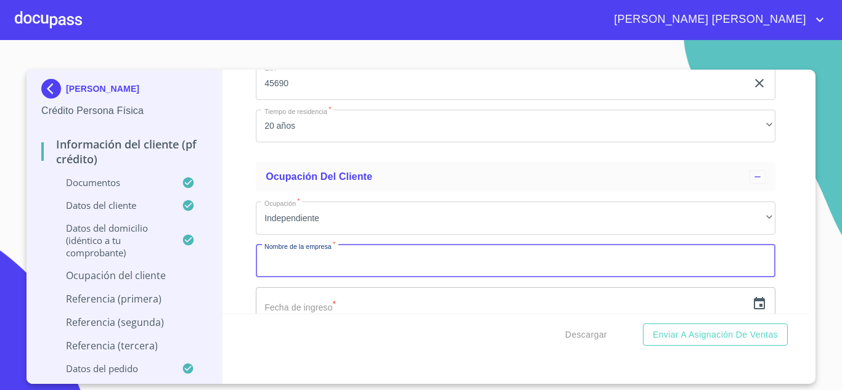
click at [303, 278] on input "Documento de identificación.   *" at bounding box center [516, 261] width 520 height 33
type input "[PERSON_NAME]"
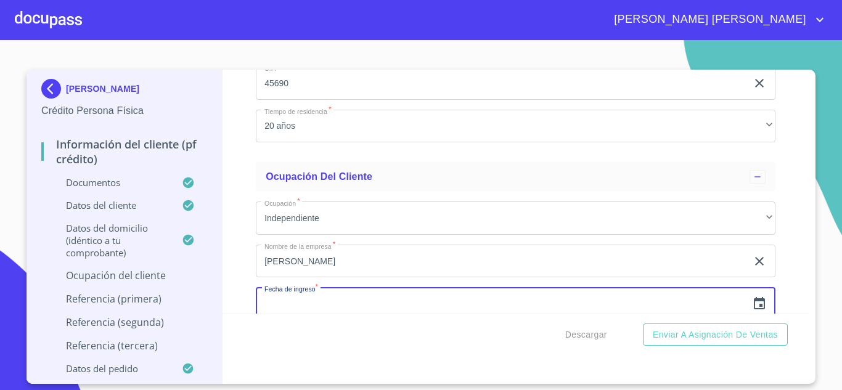
scroll to position [5066, 0]
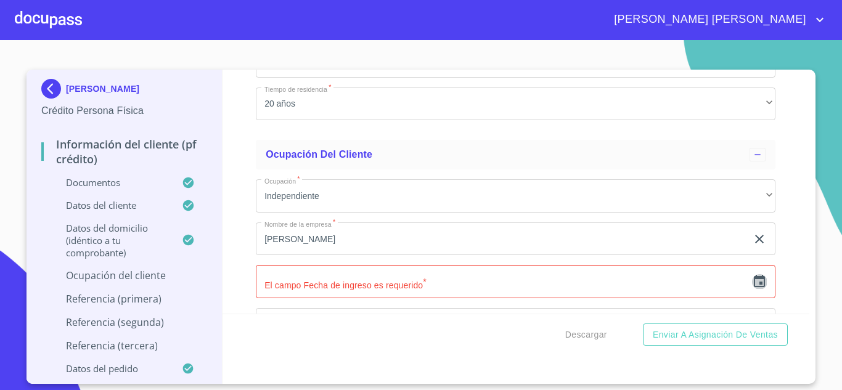
click at [752, 289] on icon "button" at bounding box center [759, 281] width 15 height 15
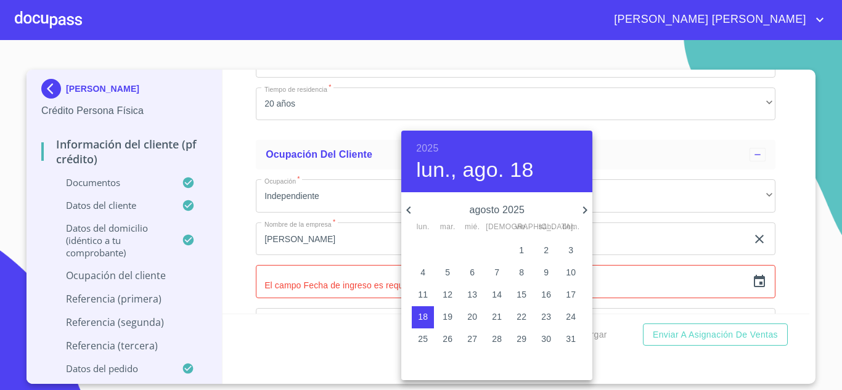
click at [424, 144] on h6 "2025" at bounding box center [427, 148] width 22 height 17
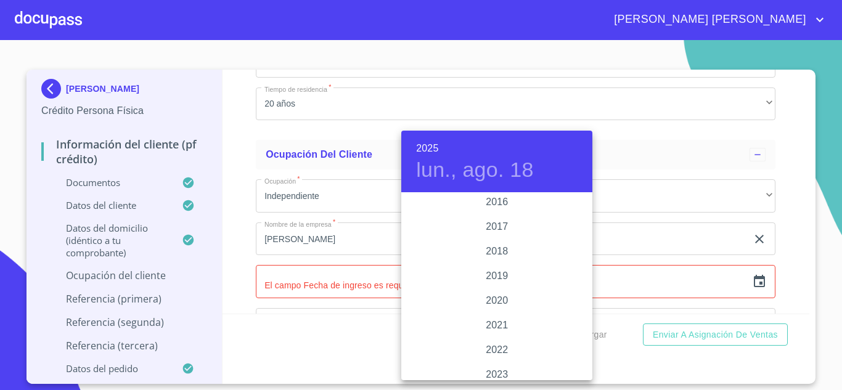
scroll to position [2243, 0]
click at [497, 227] on div "2017" at bounding box center [496, 231] width 191 height 25
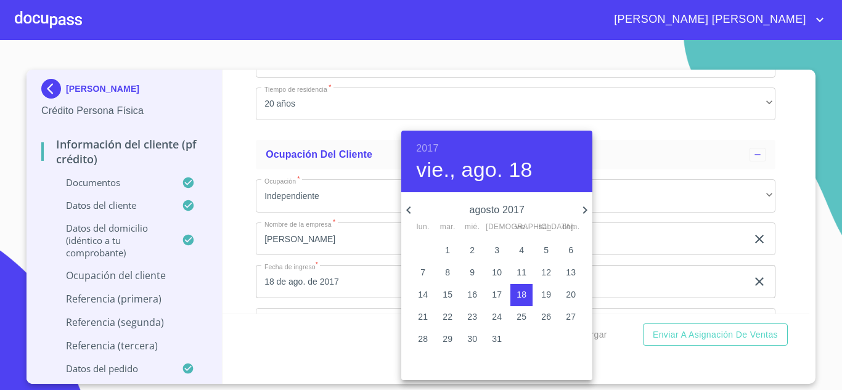
click at [410, 213] on icon "button" at bounding box center [408, 209] width 4 height 7
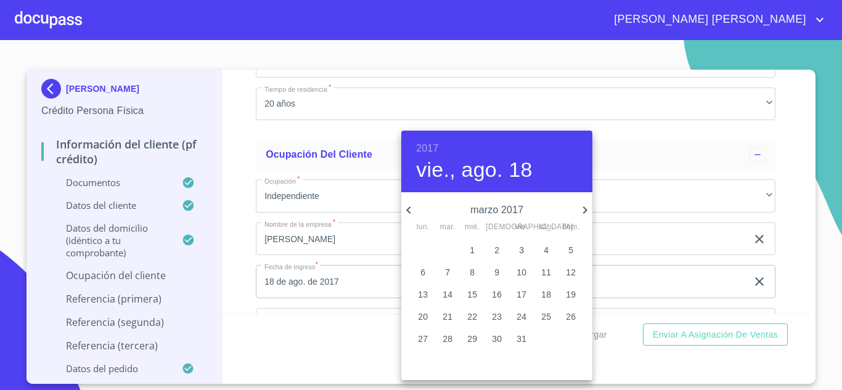
click at [410, 213] on icon "button" at bounding box center [408, 209] width 4 height 7
click at [471, 246] on p "1" at bounding box center [472, 250] width 5 height 12
type input "1 de feb. de 2017"
click at [351, 295] on div at bounding box center [421, 195] width 842 height 390
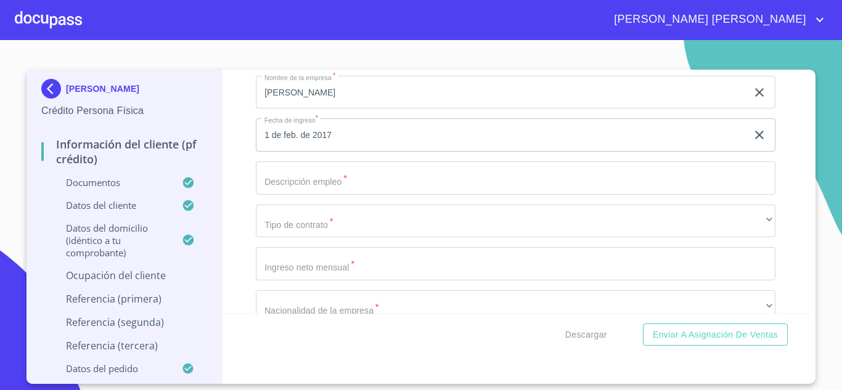
scroll to position [5233, 0]
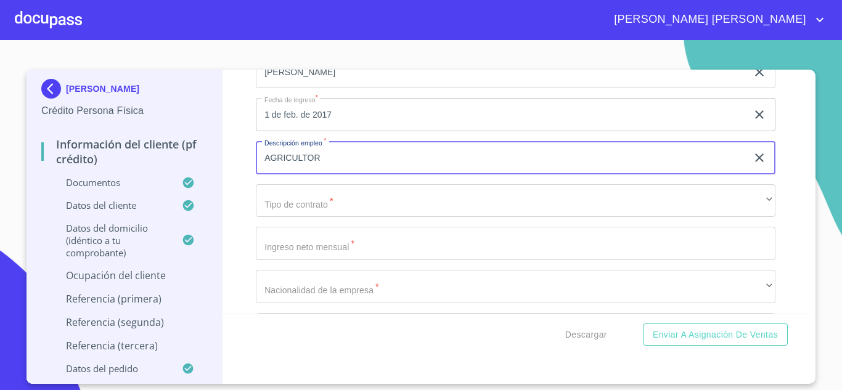
type input "AGRICULTOR"
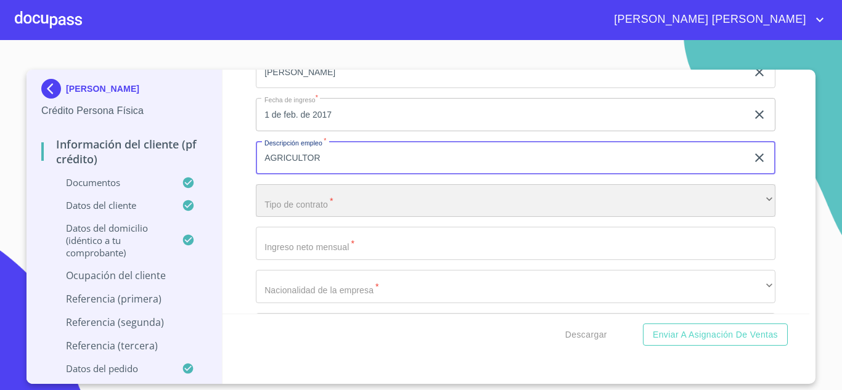
click at [333, 211] on div "​" at bounding box center [516, 200] width 520 height 33
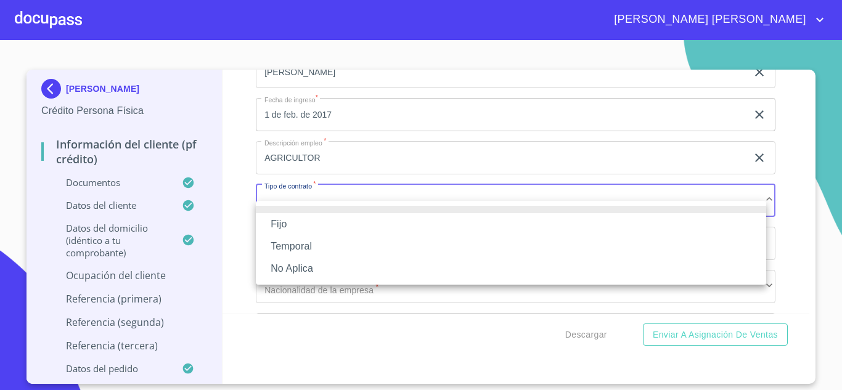
click at [316, 219] on li "Fijo" at bounding box center [511, 224] width 510 height 22
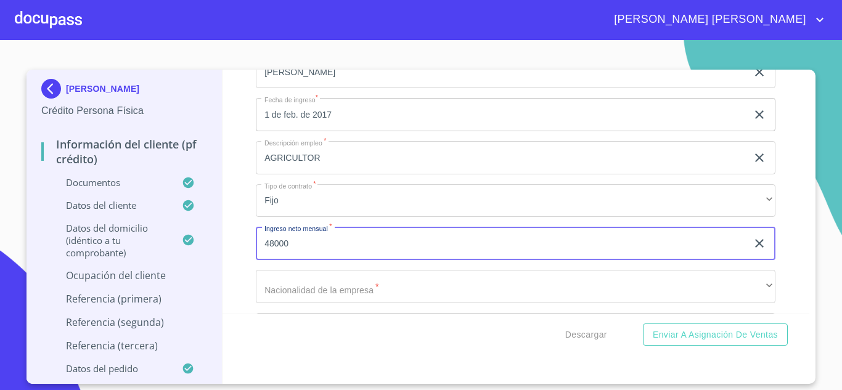
type input "48000"
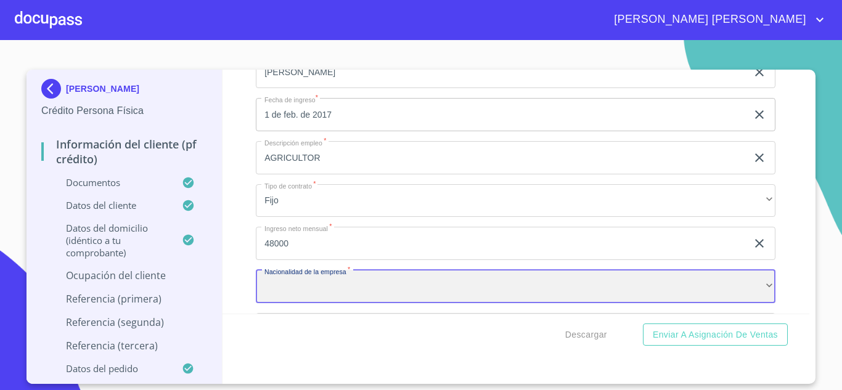
scroll to position [5237, 0]
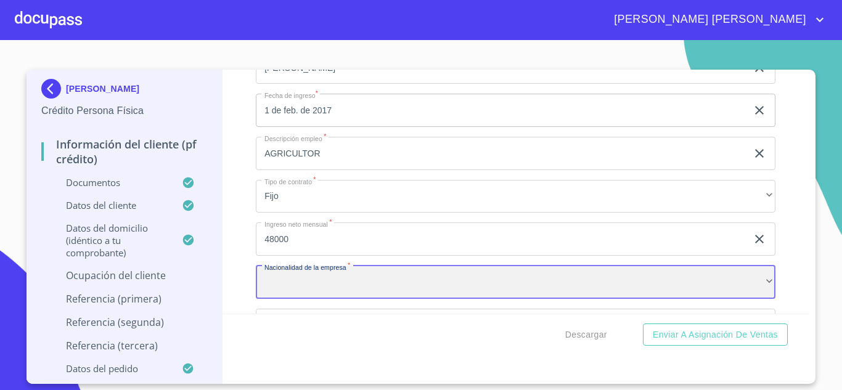
click at [319, 295] on div "​" at bounding box center [516, 282] width 520 height 33
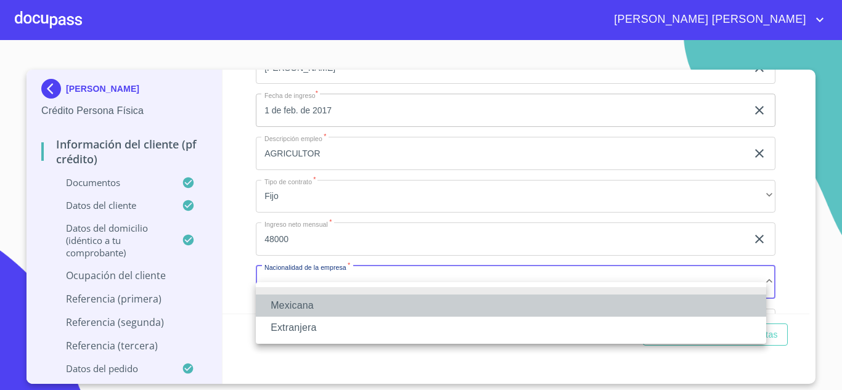
click at [307, 304] on li "Mexicana" at bounding box center [511, 306] width 510 height 22
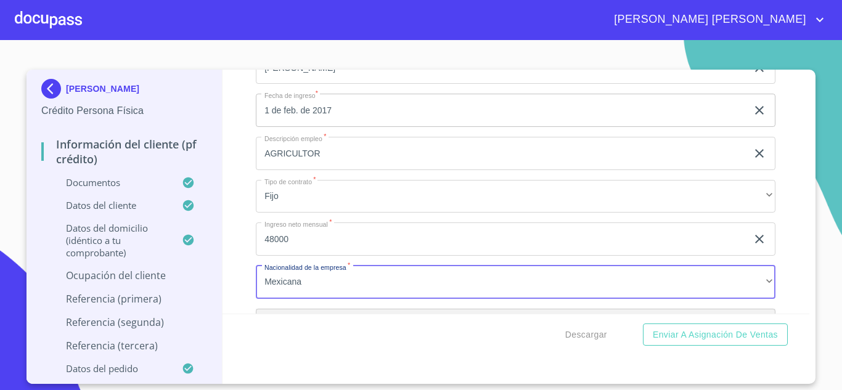
scroll to position [5386, 0]
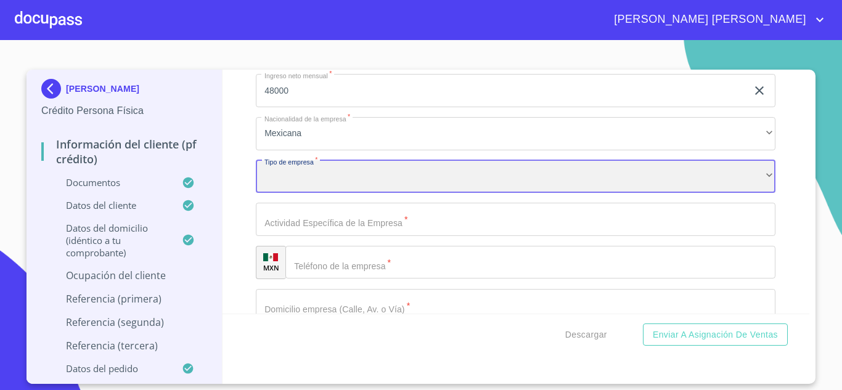
click at [297, 193] on div "​" at bounding box center [516, 176] width 520 height 33
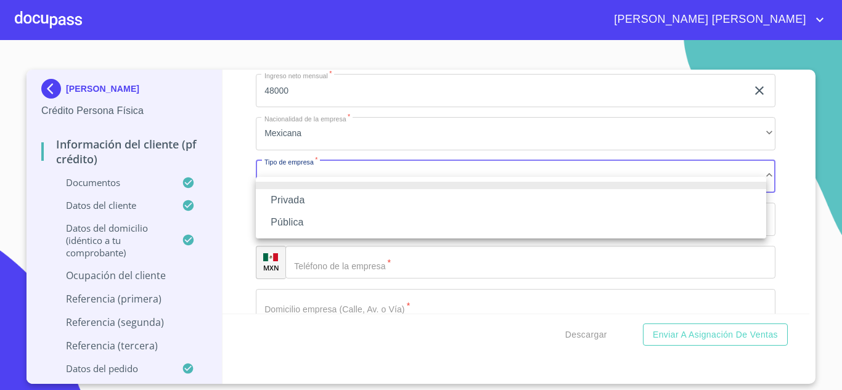
click at [297, 193] on li "Privada" at bounding box center [511, 200] width 510 height 22
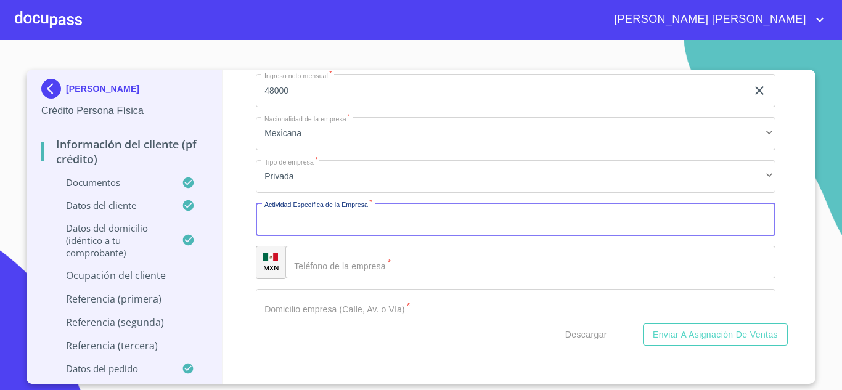
click at [313, 236] on input "Documento de identificación.   *" at bounding box center [516, 219] width 520 height 33
type input "SIEMBRA DE MANGO"
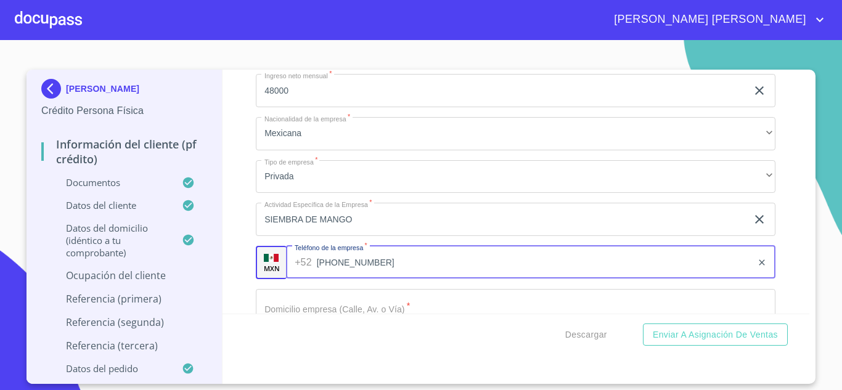
type input "[PHONE_NUMBER]"
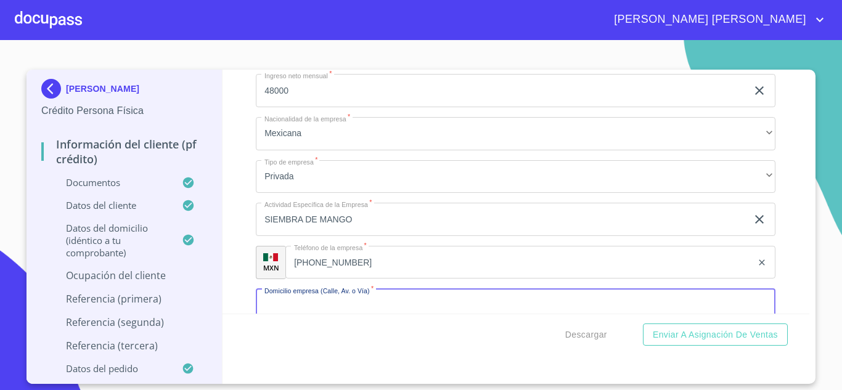
scroll to position [5409, 0]
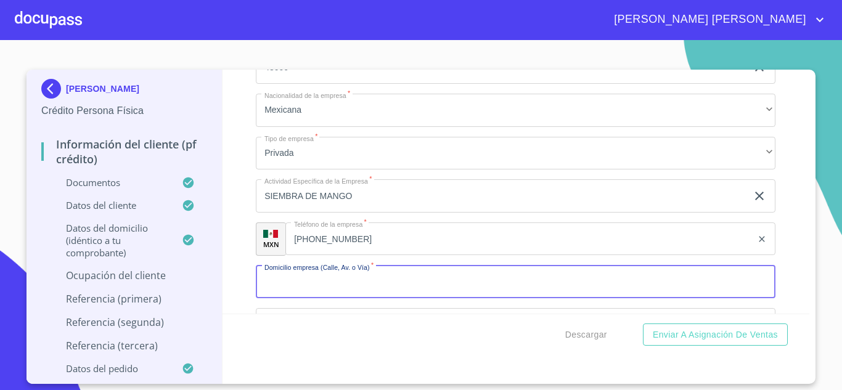
click at [326, 297] on input "Documento de identificación.   *" at bounding box center [516, 282] width 520 height 33
type input "TULIPANES"
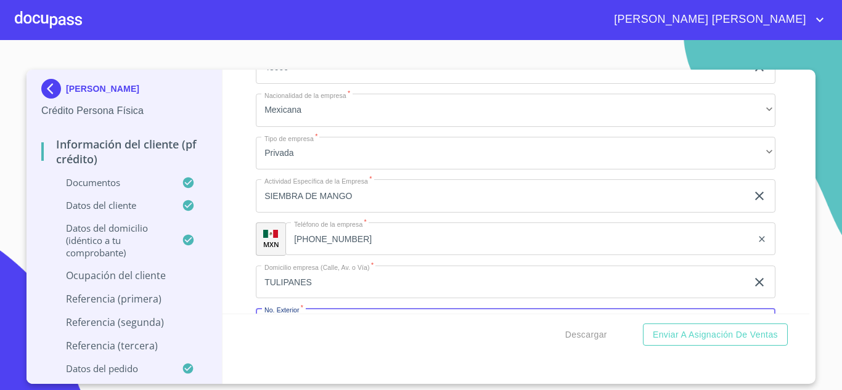
scroll to position [5557, 0]
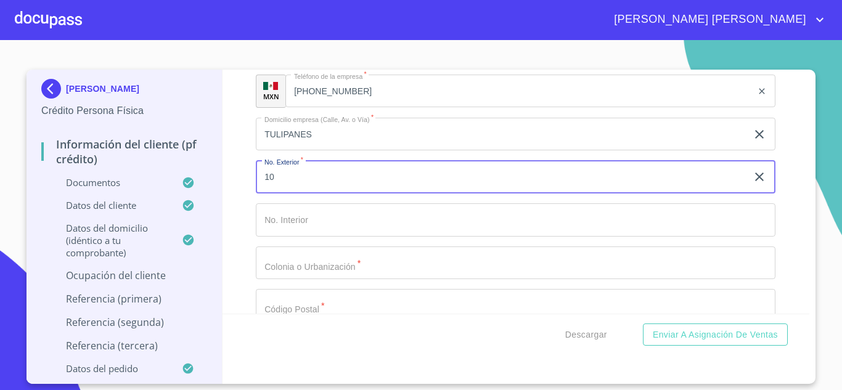
type input "10"
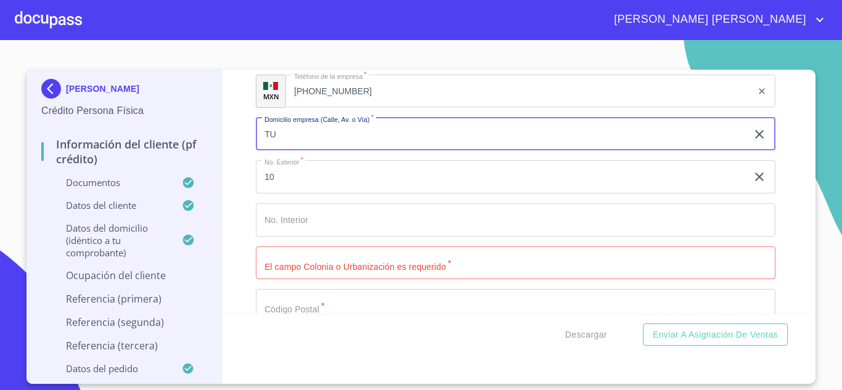
type input "T"
type input "CARRETERA INTENACIONAL A [GEOGRAPHIC_DATA]"
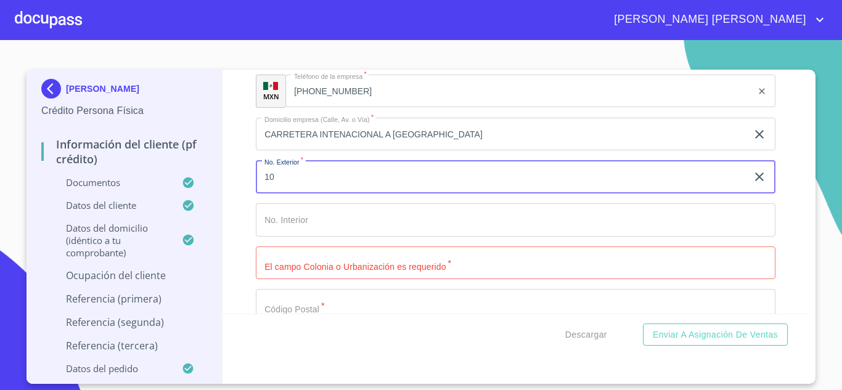
type input "1"
type input "KM 27"
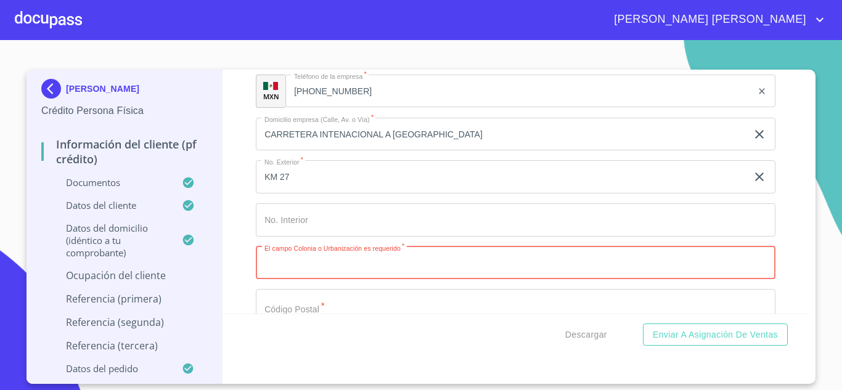
click at [332, 280] on input "Documento de identificación.   *" at bounding box center [516, 263] width 520 height 33
type input "[GEOGRAPHIC_DATA]"
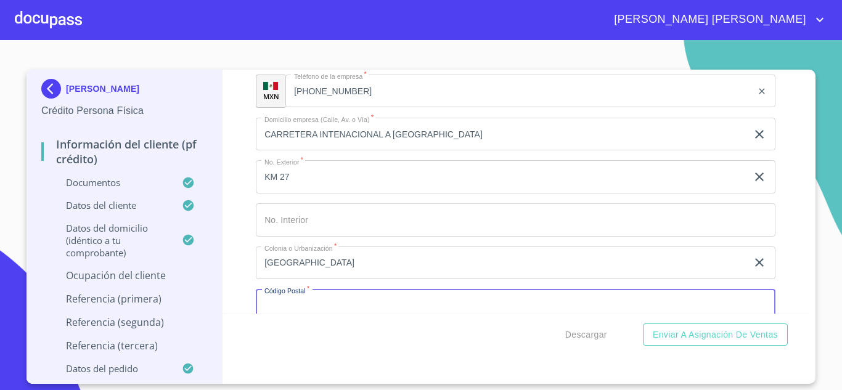
scroll to position [5581, 0]
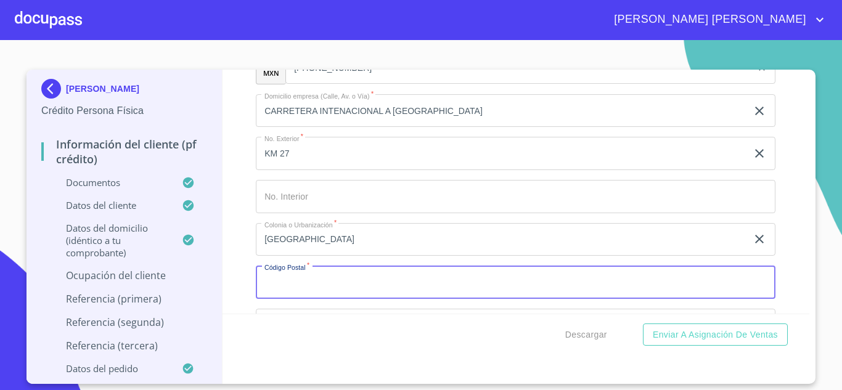
click at [319, 296] on input "Documento de identificación.   *" at bounding box center [516, 282] width 520 height 33
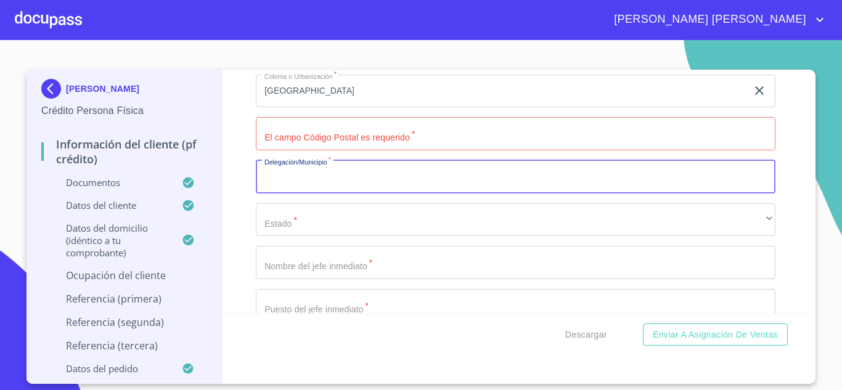
click at [302, 192] on input "Documento de identificación.   *" at bounding box center [516, 176] width 520 height 33
type input "ACAPONETA"
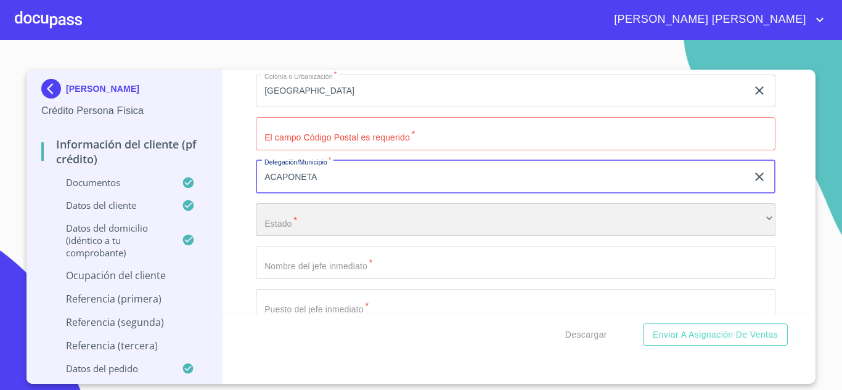
click at [314, 237] on div "​" at bounding box center [516, 219] width 520 height 33
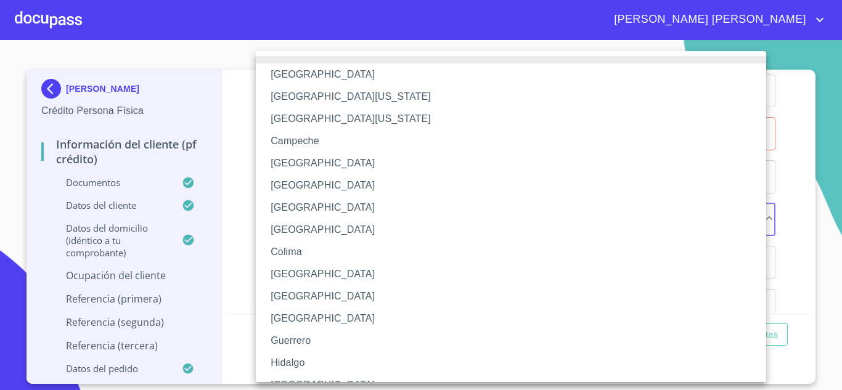
scroll to position [235, 0]
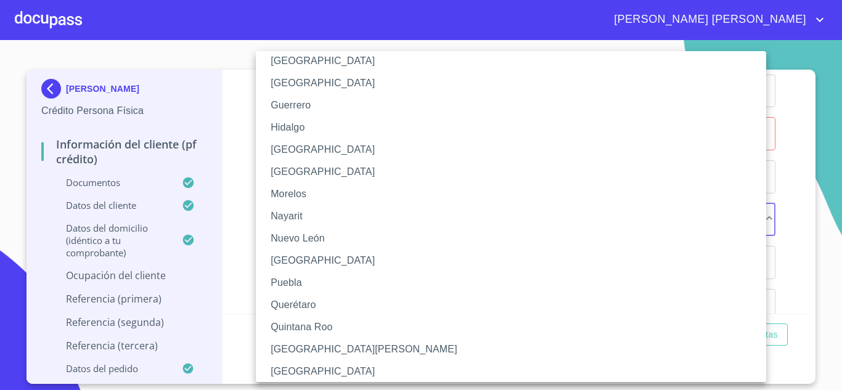
click at [309, 217] on li "Nayarit" at bounding box center [516, 216] width 520 height 22
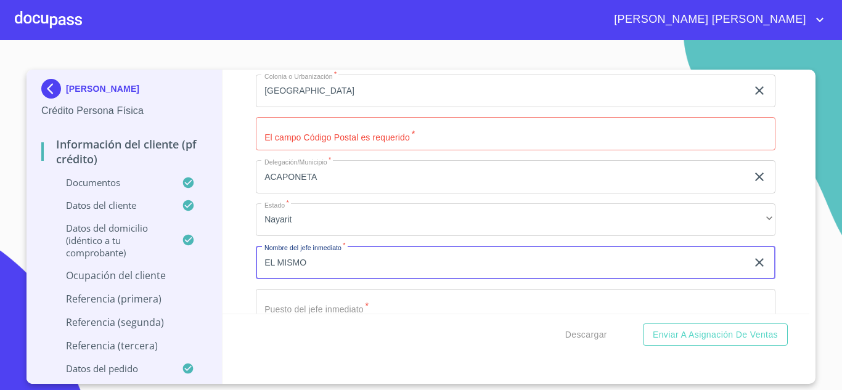
type input "EL MISMO"
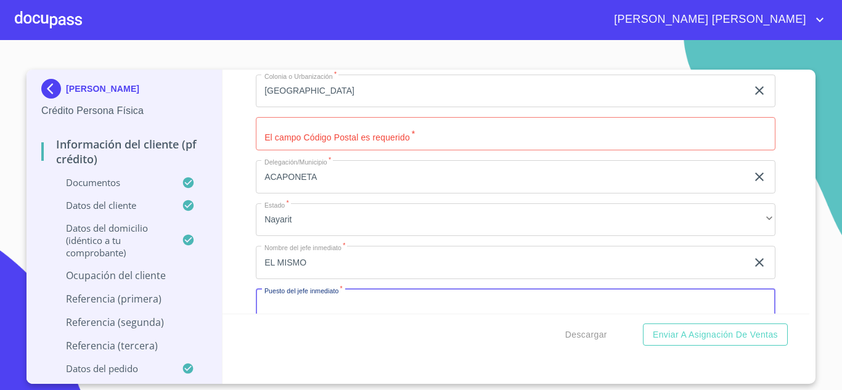
scroll to position [5753, 0]
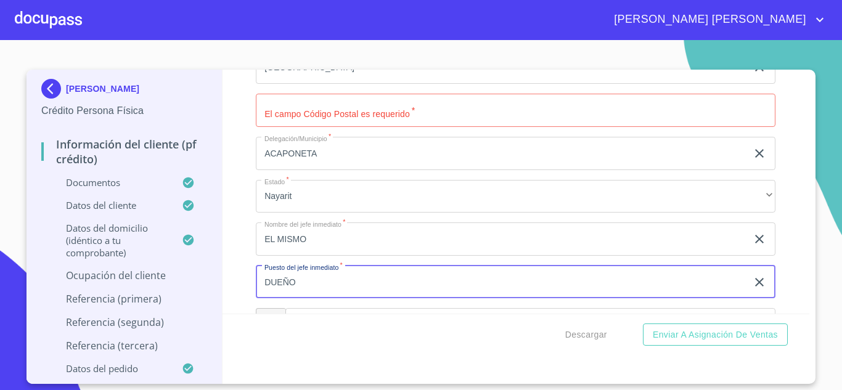
type input "DUEÑO"
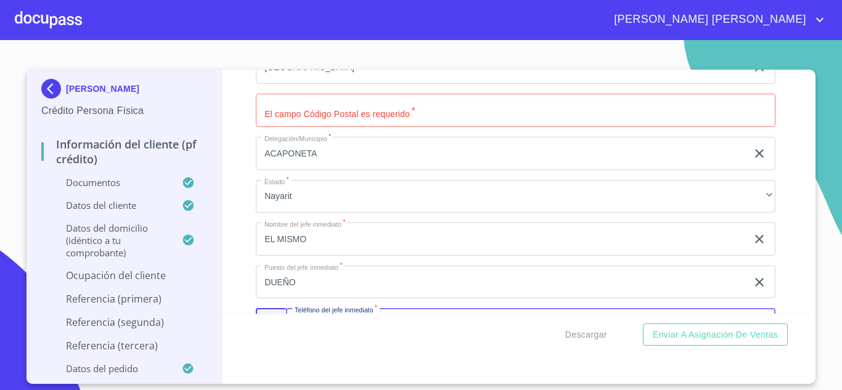
scroll to position [5901, 0]
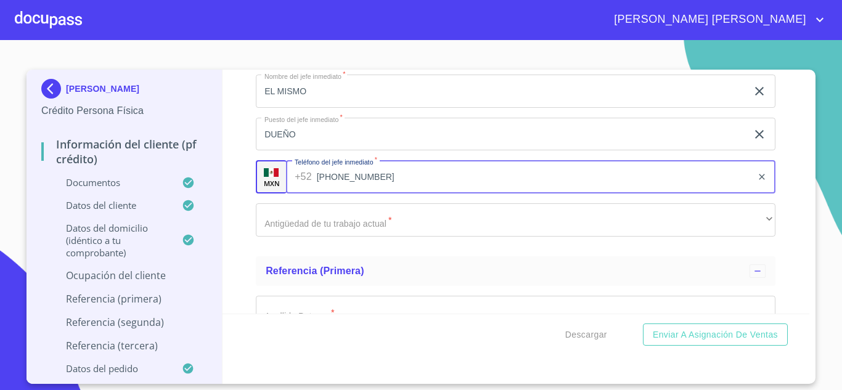
type input "[PHONE_NUMBER]"
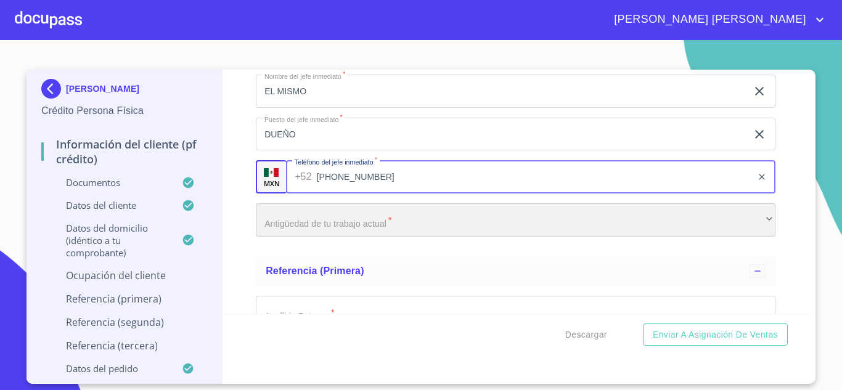
click at [346, 227] on div "​" at bounding box center [516, 219] width 520 height 33
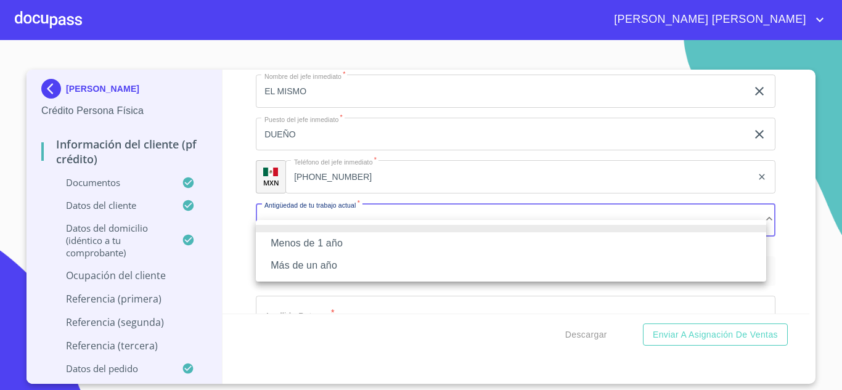
click at [341, 265] on li "Más de un año" at bounding box center [511, 266] width 510 height 22
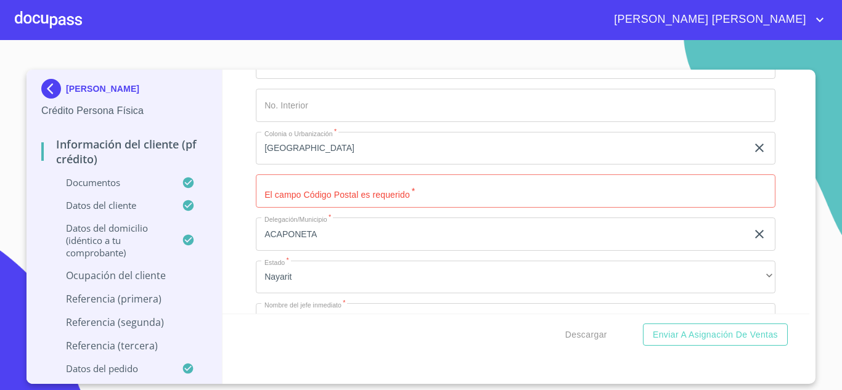
scroll to position [5610, 0]
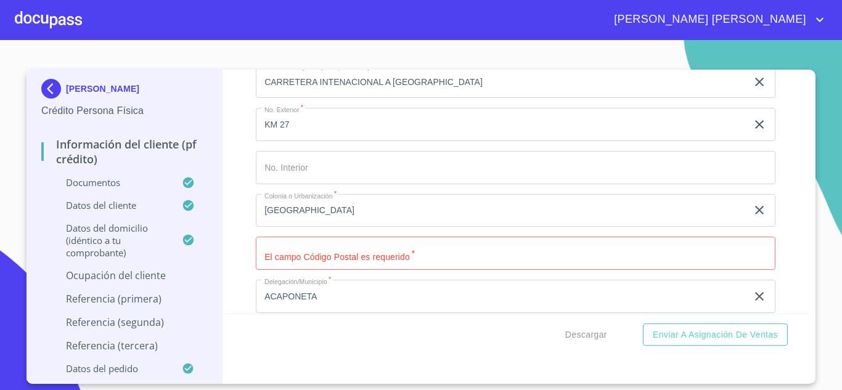
click at [361, 269] on input "Documento de identificación.   *" at bounding box center [516, 253] width 520 height 33
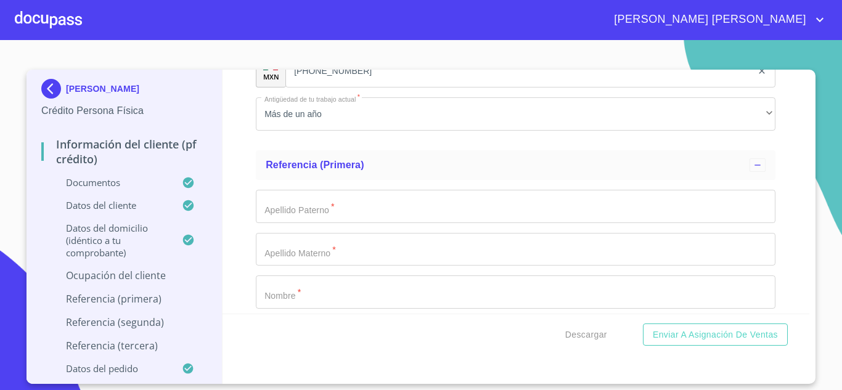
scroll to position [6090, 0]
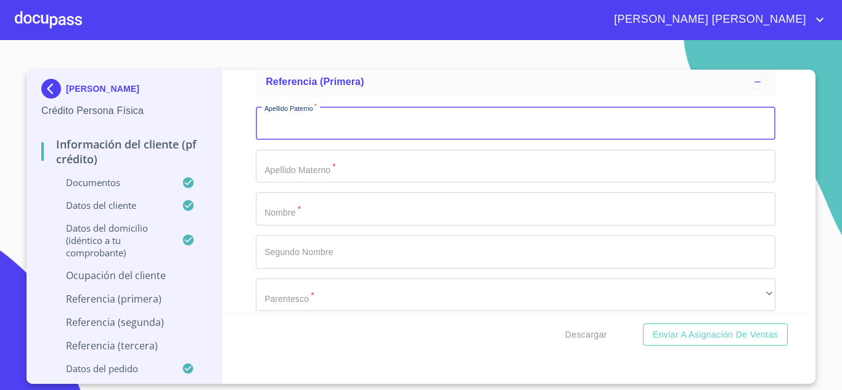
click at [355, 140] on input "Documento de identificación.   *" at bounding box center [516, 123] width 520 height 33
type input "J"
type input "MORA"
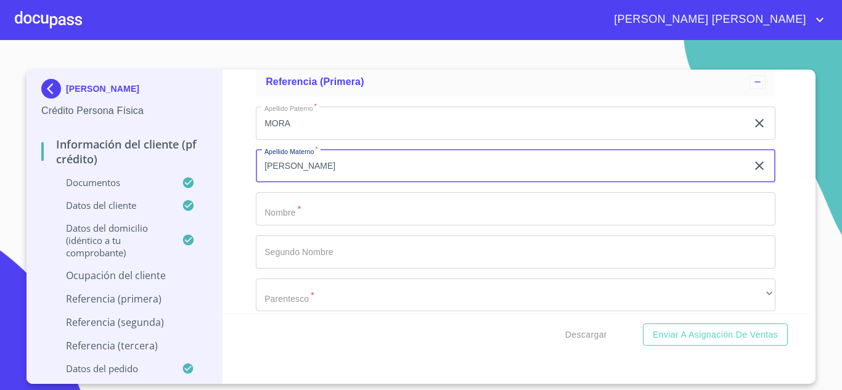
type input "[PERSON_NAME]"
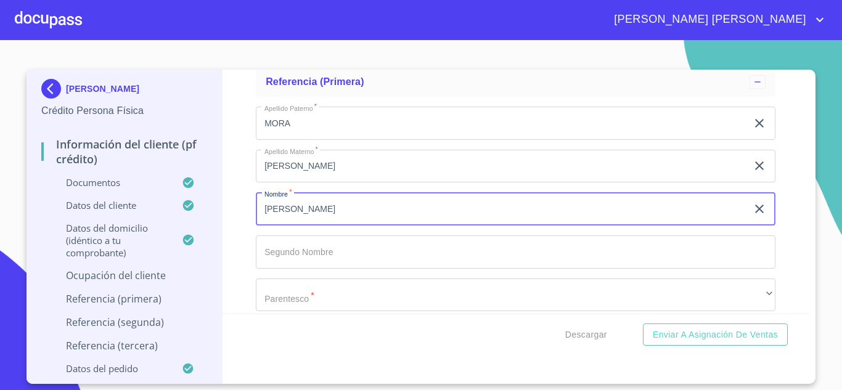
type input "[PERSON_NAME]"
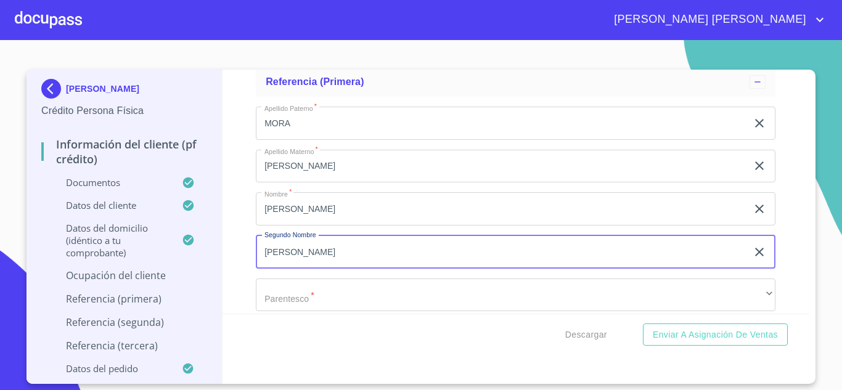
type input "[PERSON_NAME]"
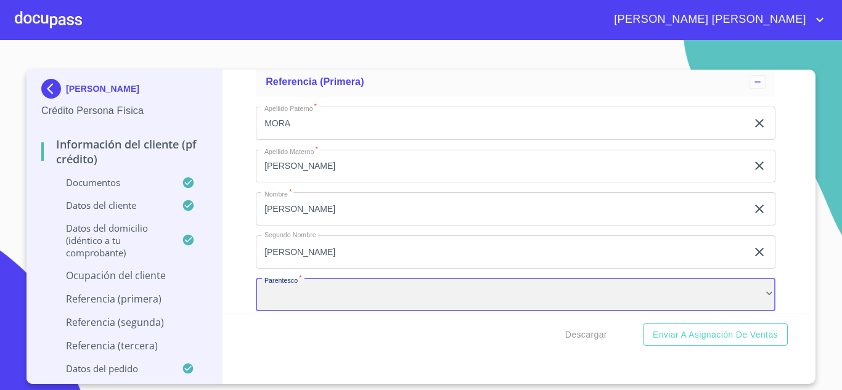
scroll to position [6103, 0]
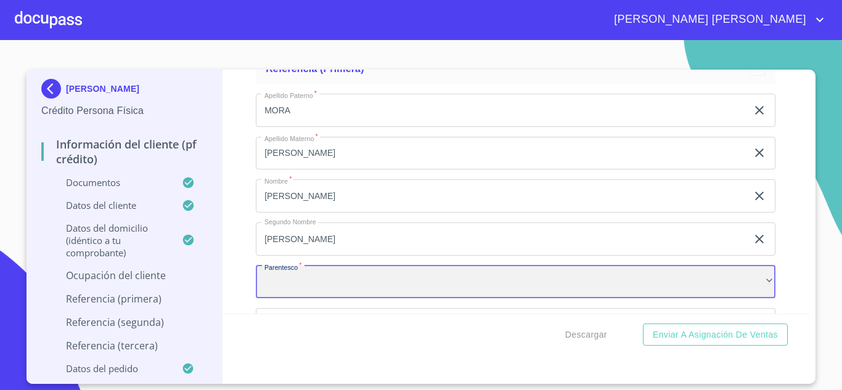
click at [332, 296] on div "​" at bounding box center [516, 282] width 520 height 33
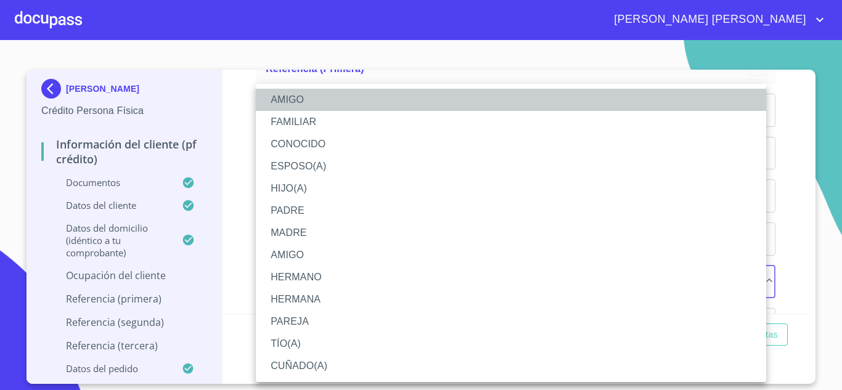
click at [306, 99] on li "AMIGO" at bounding box center [511, 100] width 510 height 22
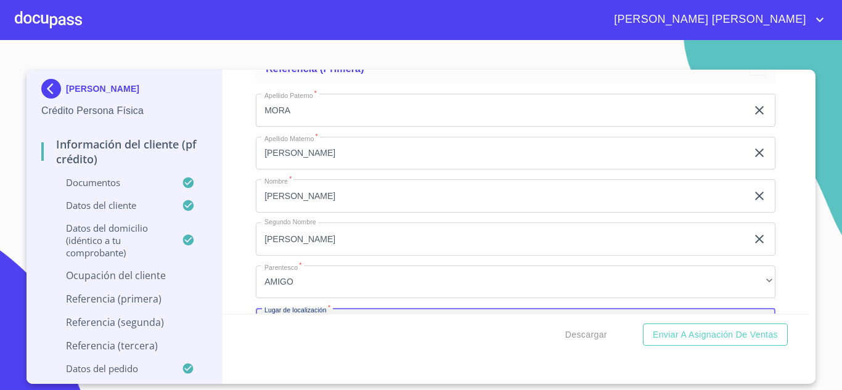
scroll to position [6251, 0]
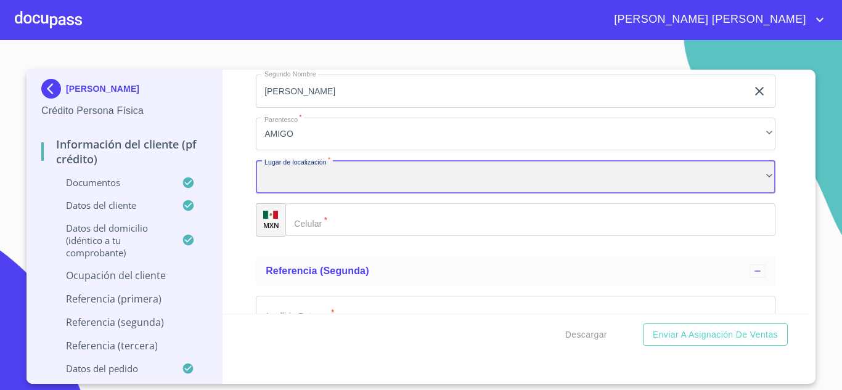
click at [311, 194] on div "​" at bounding box center [516, 176] width 520 height 33
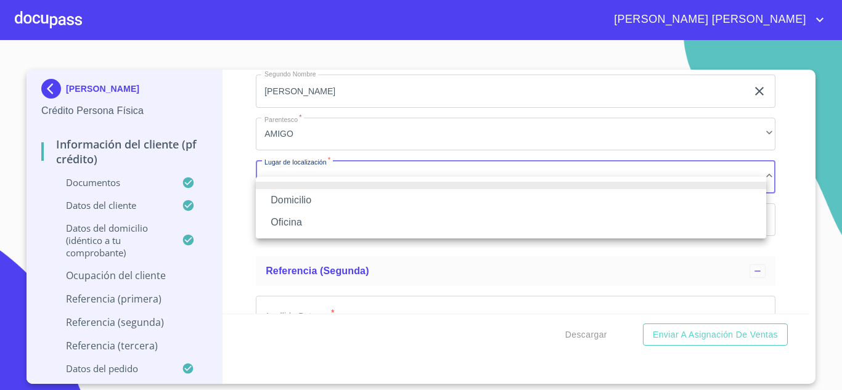
click at [304, 221] on li "Oficina" at bounding box center [511, 222] width 510 height 22
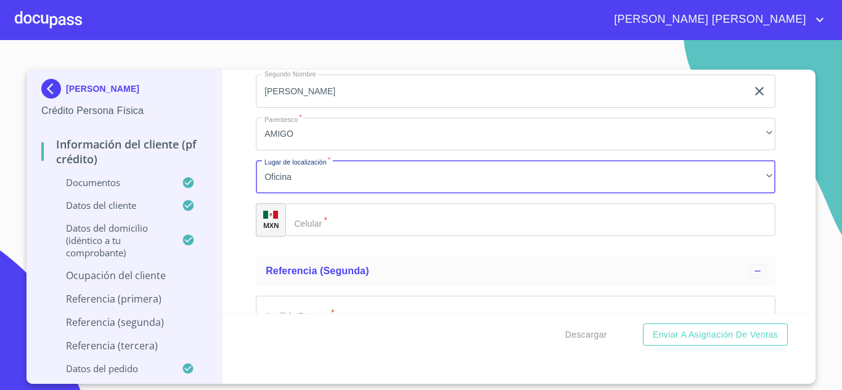
click at [349, 232] on input "Documento de identificación.   *" at bounding box center [530, 219] width 490 height 33
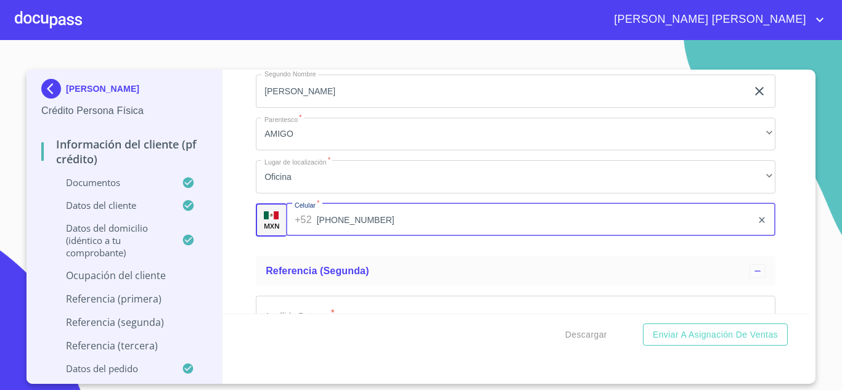
type input "[PHONE_NUMBER]"
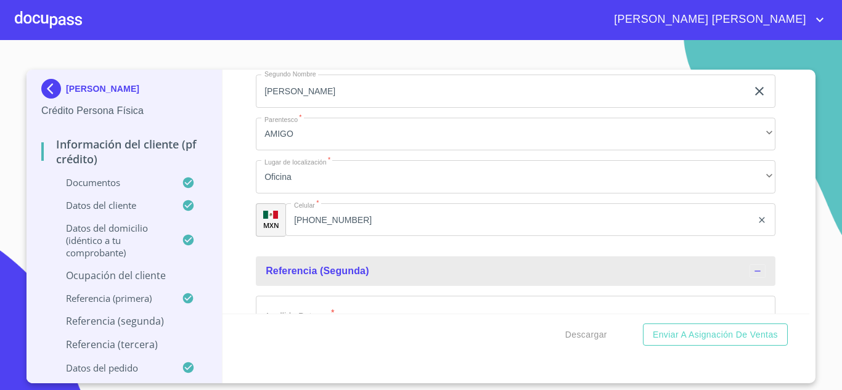
scroll to position [6281, 0]
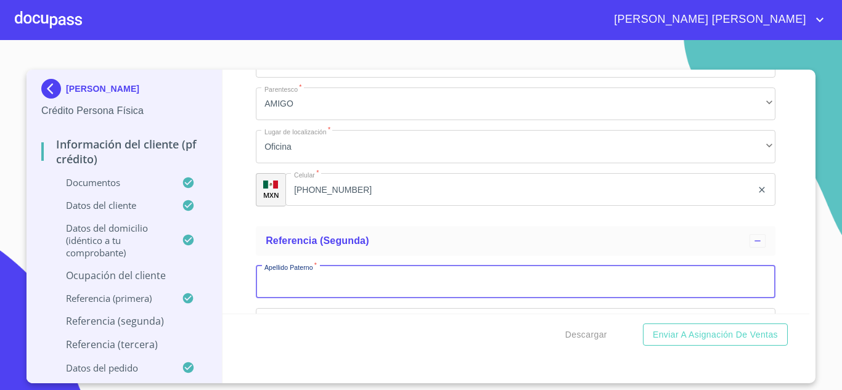
click at [319, 295] on input "Documento de identificación.   *" at bounding box center [516, 282] width 520 height 33
type input "[PERSON_NAME]"
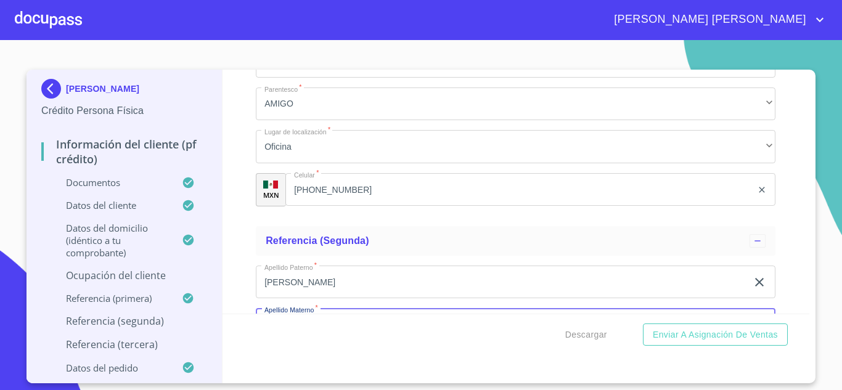
scroll to position [6429, 0]
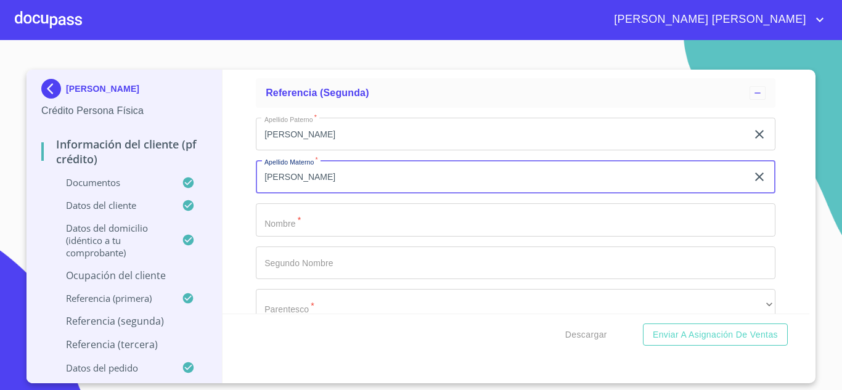
type input "[PERSON_NAME]"
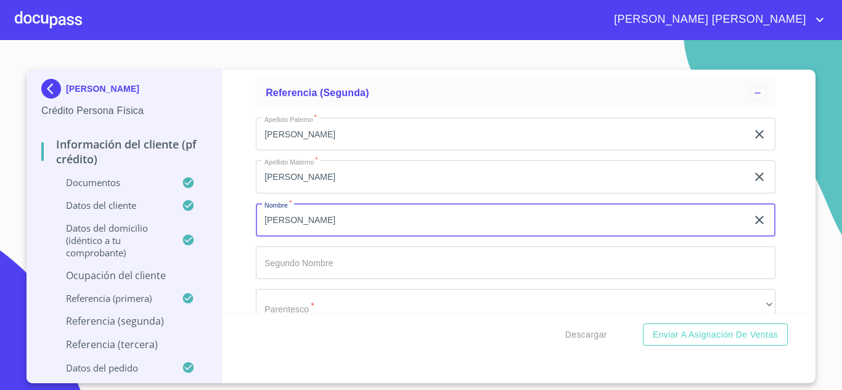
type input "[PERSON_NAME]"
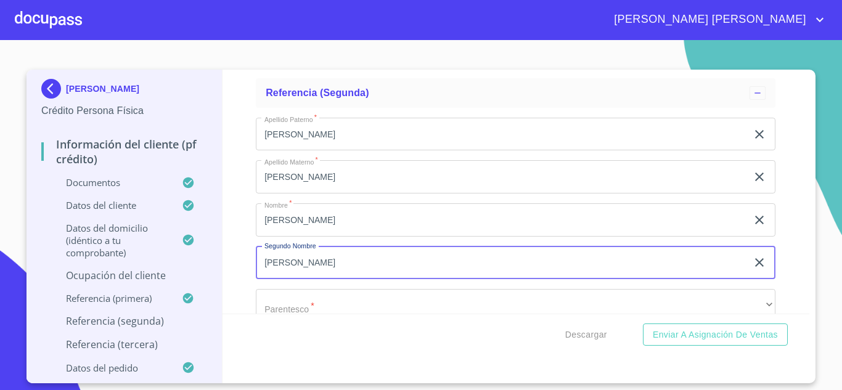
type input "[PERSON_NAME]"
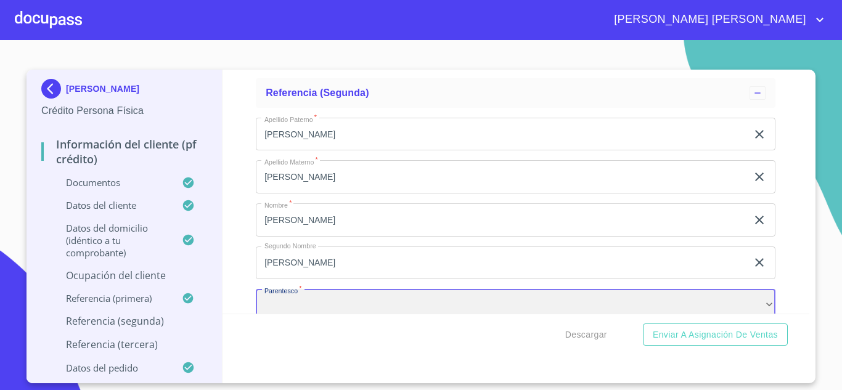
scroll to position [6452, 0]
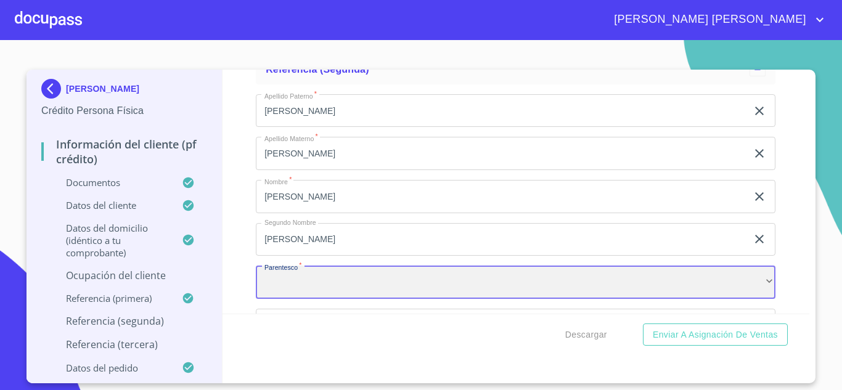
click at [319, 295] on div "​" at bounding box center [516, 282] width 520 height 33
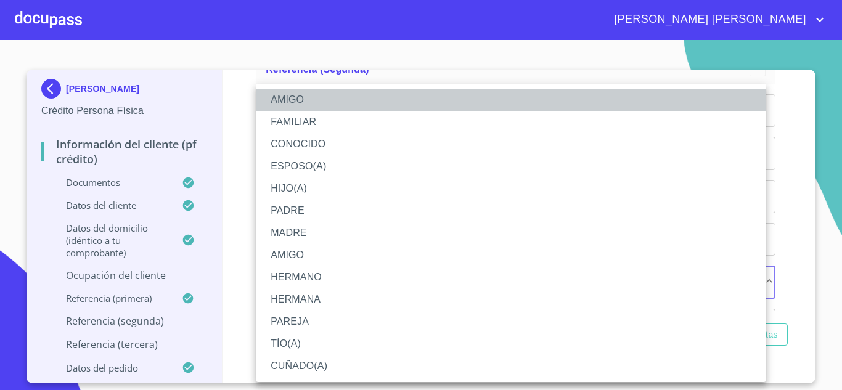
click at [311, 99] on li "AMIGO" at bounding box center [511, 100] width 510 height 22
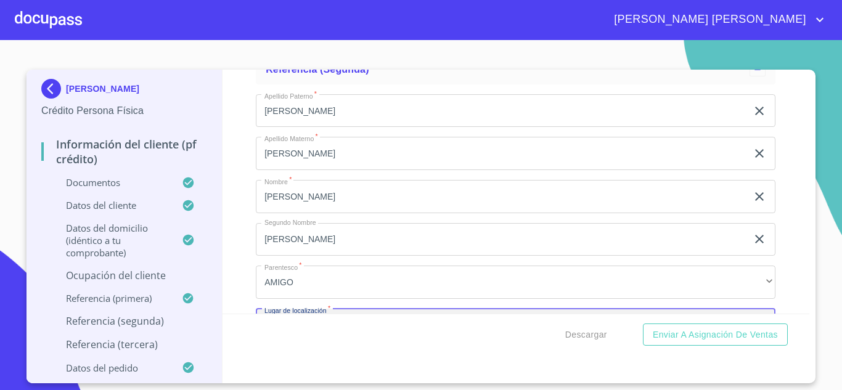
scroll to position [6601, 0]
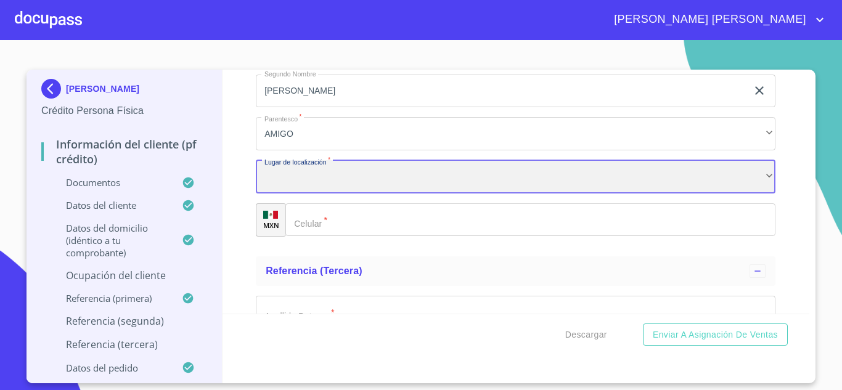
click at [304, 191] on div "​" at bounding box center [516, 176] width 520 height 33
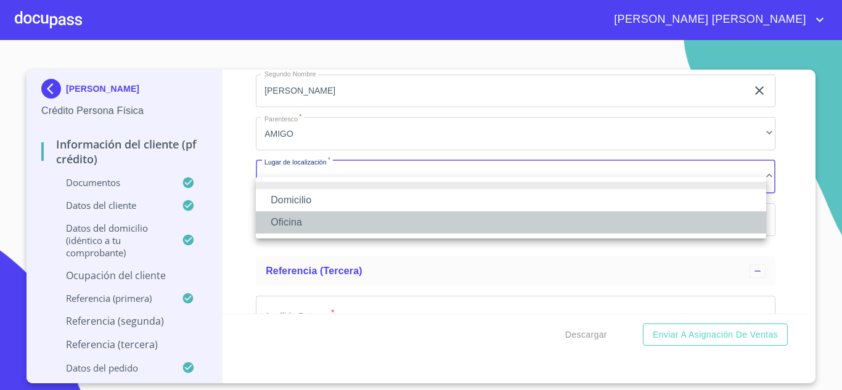
click at [303, 224] on li "Oficina" at bounding box center [511, 222] width 510 height 22
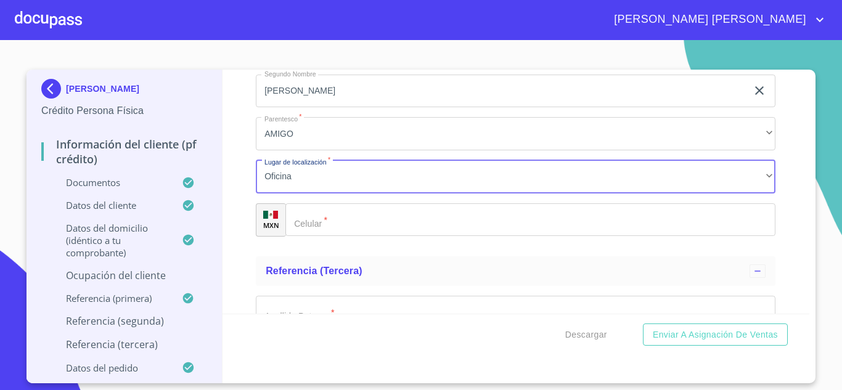
click at [351, 230] on input "Documento de identificación.   *" at bounding box center [530, 219] width 490 height 33
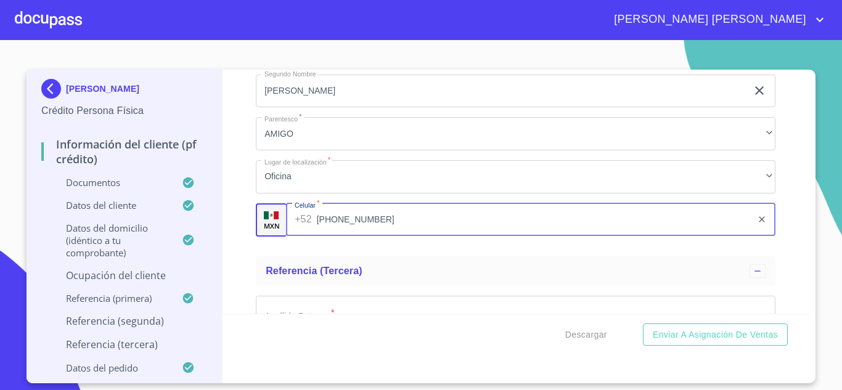
type input "[PHONE_NUMBER]"
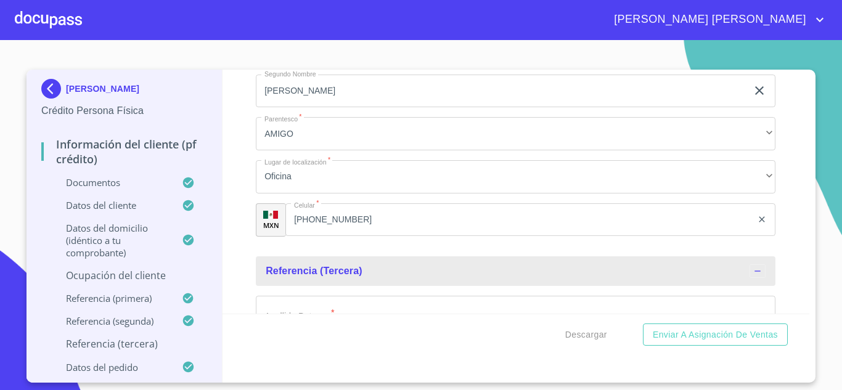
scroll to position [6631, 0]
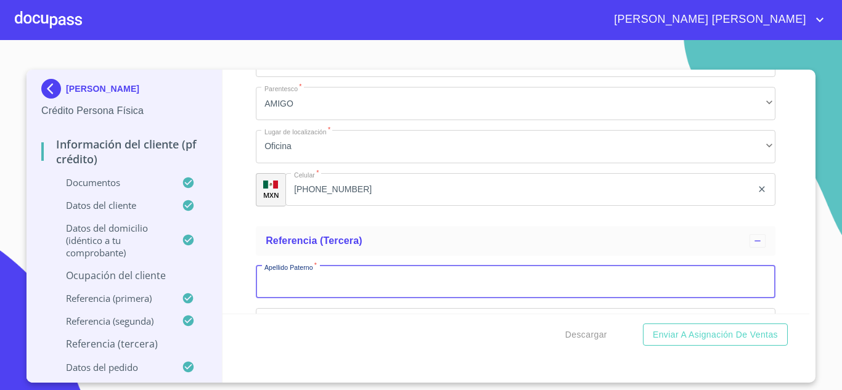
click at [286, 299] on input "Documento de identificación.   *" at bounding box center [516, 282] width 520 height 33
type input "O"
type input "[PERSON_NAME]"
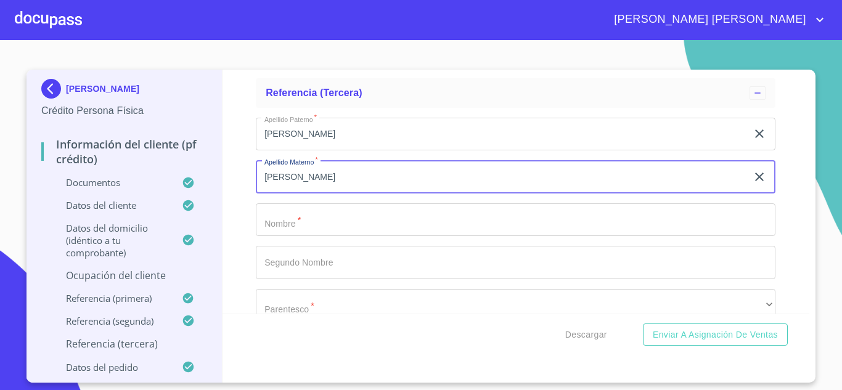
type input "[PERSON_NAME]"
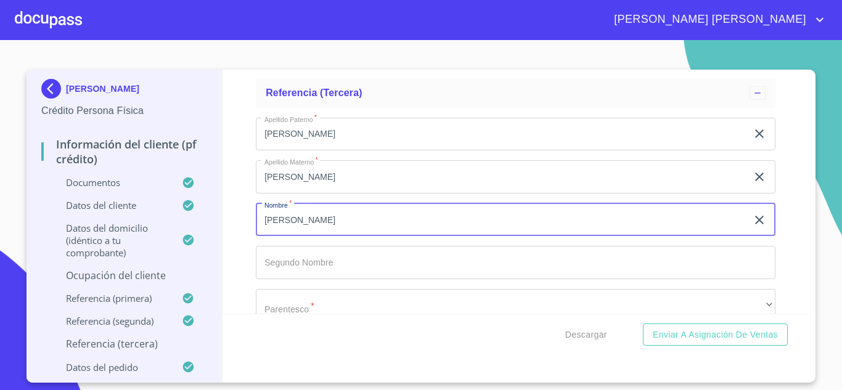
type input "[PERSON_NAME]"
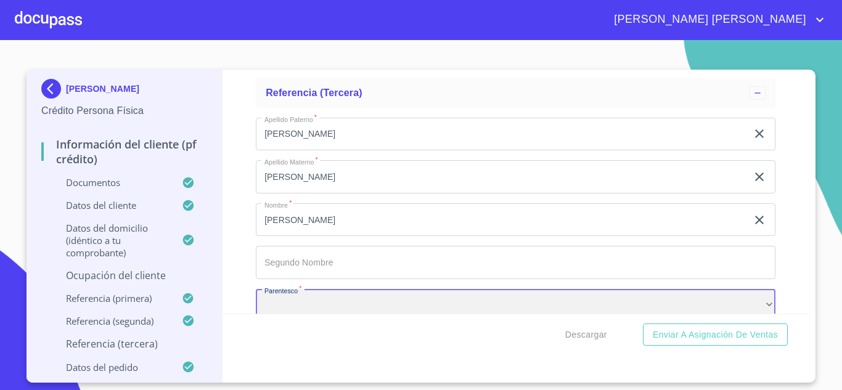
scroll to position [6802, 0]
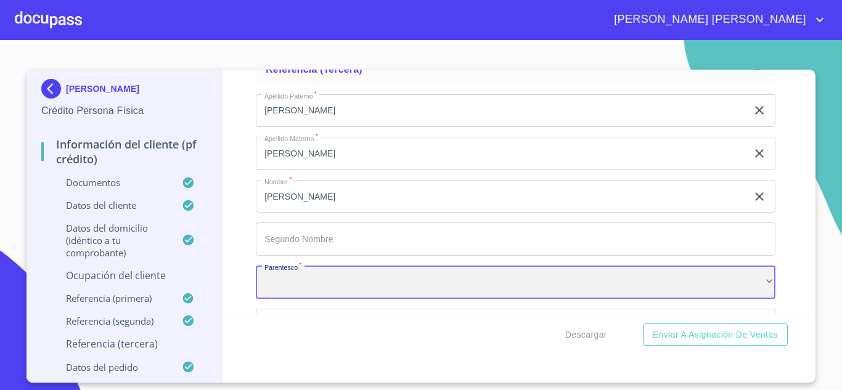
click at [299, 288] on div "​" at bounding box center [516, 282] width 520 height 33
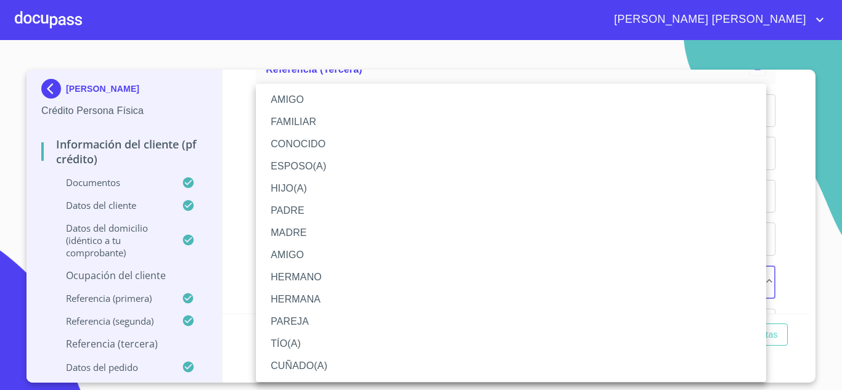
click at [324, 96] on li "AMIGO" at bounding box center [511, 100] width 510 height 22
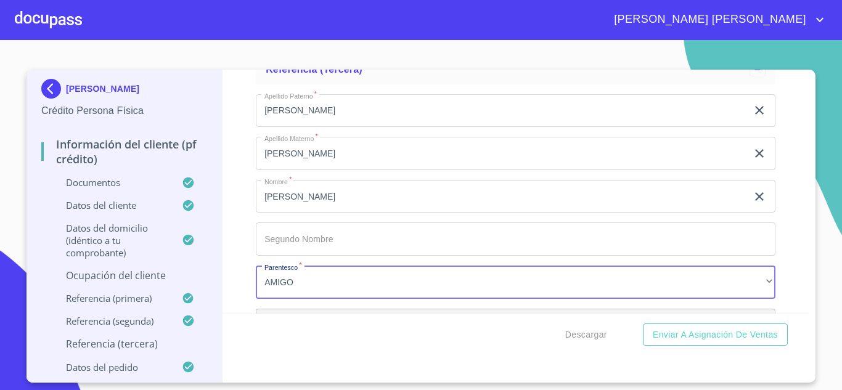
scroll to position [6951, 0]
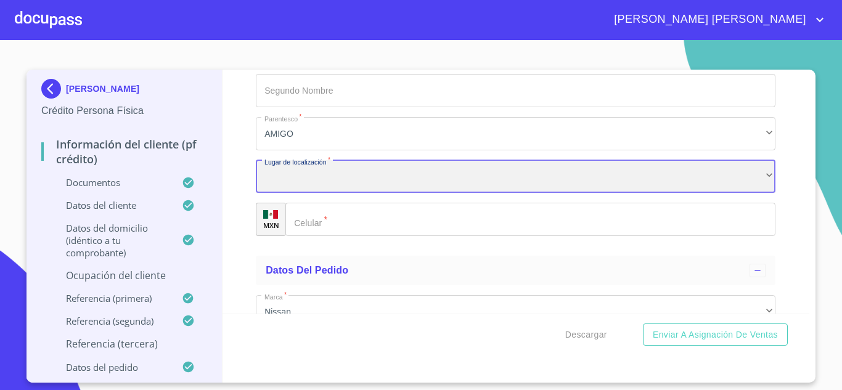
click at [317, 194] on div "​" at bounding box center [516, 176] width 520 height 33
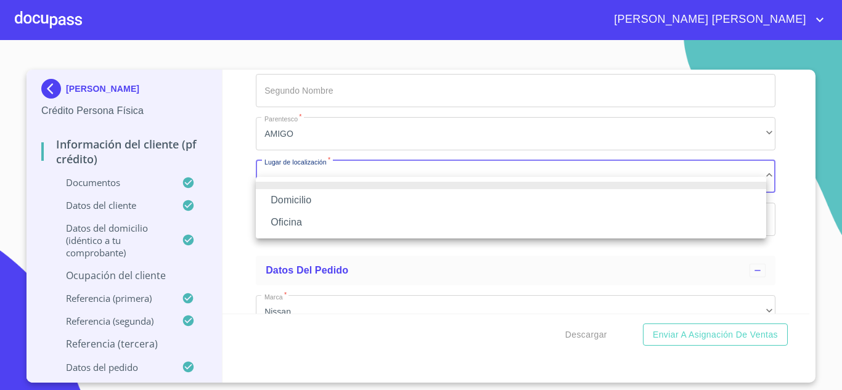
click at [300, 218] on li "Oficina" at bounding box center [511, 222] width 510 height 22
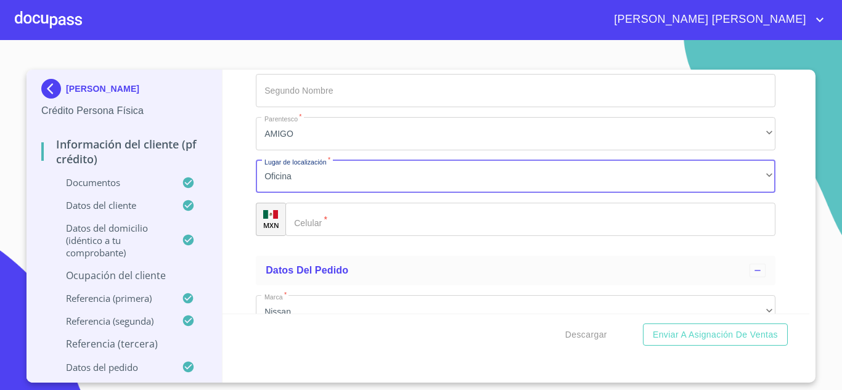
click at [343, 236] on input "Documento de identificación.   *" at bounding box center [530, 219] width 490 height 33
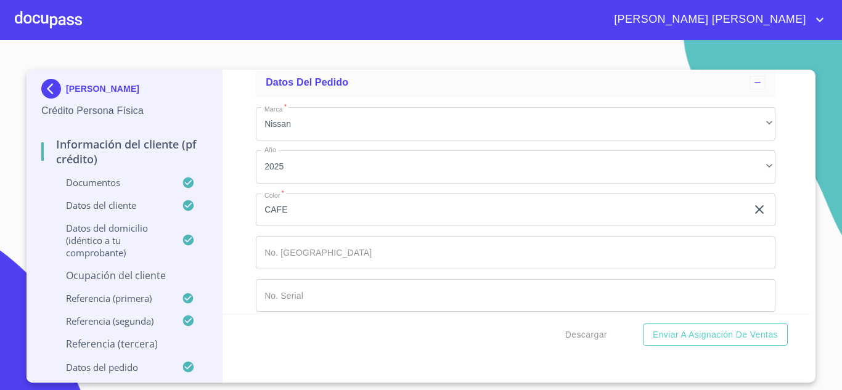
scroll to position [7166, 0]
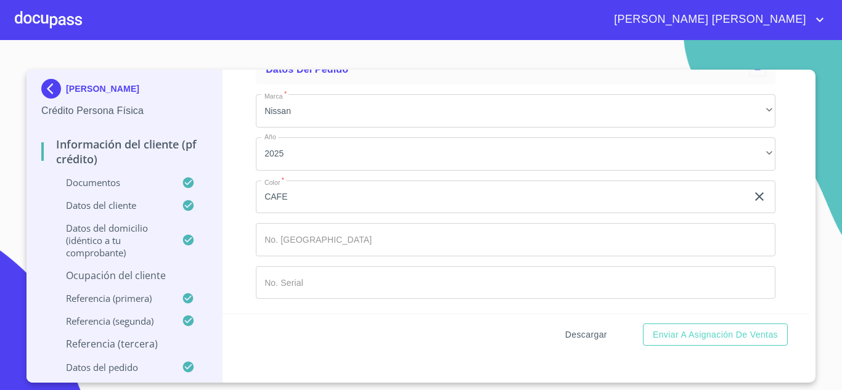
type input "[PHONE_NUMBER]"
click at [590, 334] on span "Descargar" at bounding box center [586, 334] width 42 height 15
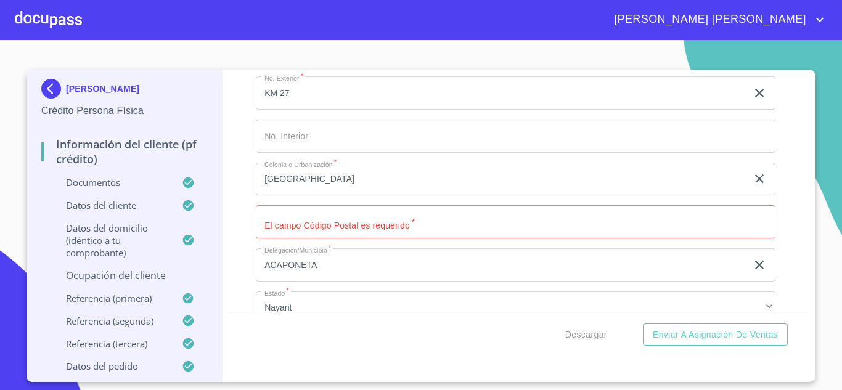
scroll to position [5620, 0]
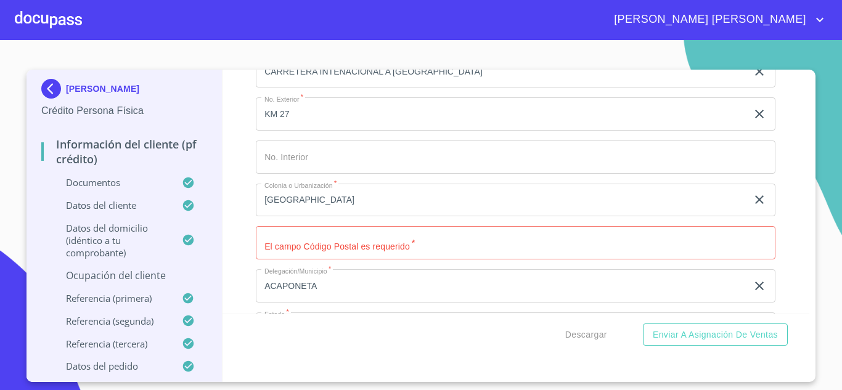
click at [304, 255] on input "Documento de identificación.   *" at bounding box center [516, 242] width 520 height 33
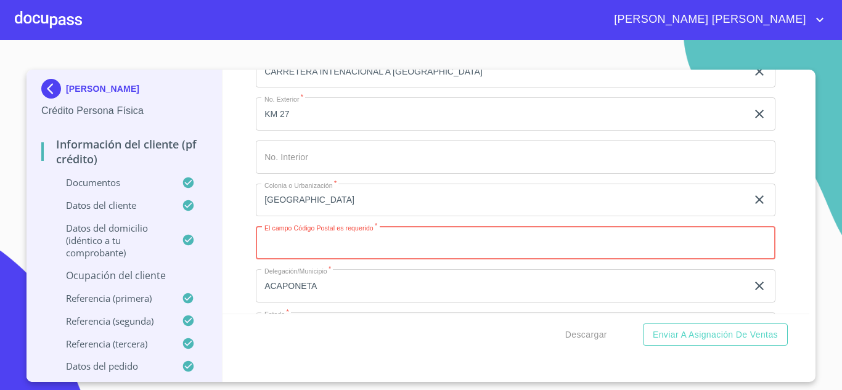
click at [327, 259] on input "Documento de identificación.   *" at bounding box center [516, 242] width 520 height 33
type input "3"
type input "63640"
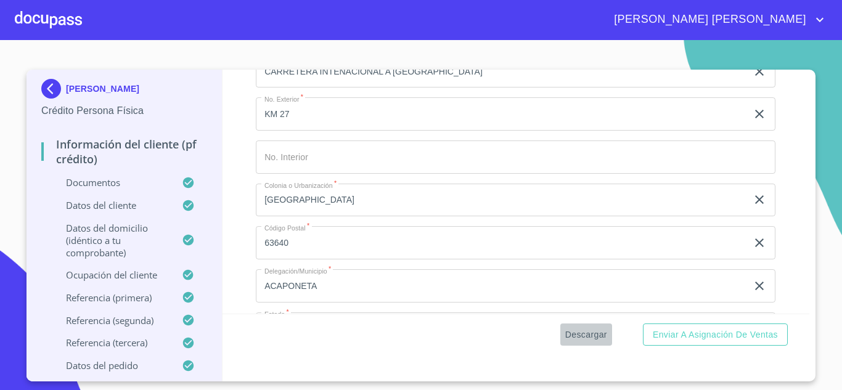
click at [587, 338] on span "Descargar" at bounding box center [586, 334] width 42 height 15
click at [587, 336] on span "Descargar" at bounding box center [586, 334] width 42 height 15
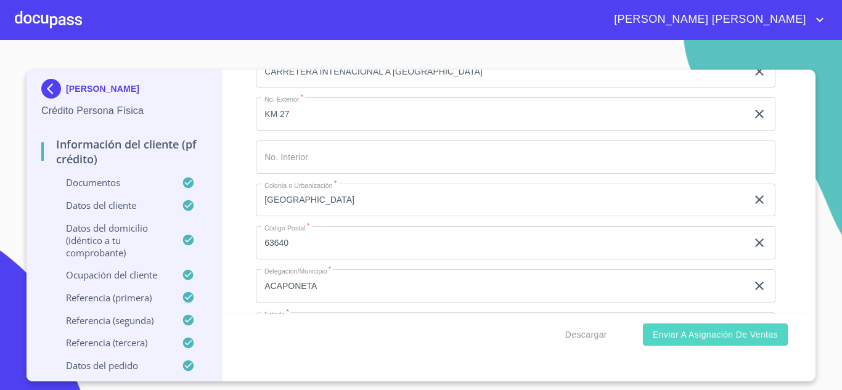
click at [710, 338] on span "Enviar a Asignación de Ventas" at bounding box center [715, 334] width 125 height 15
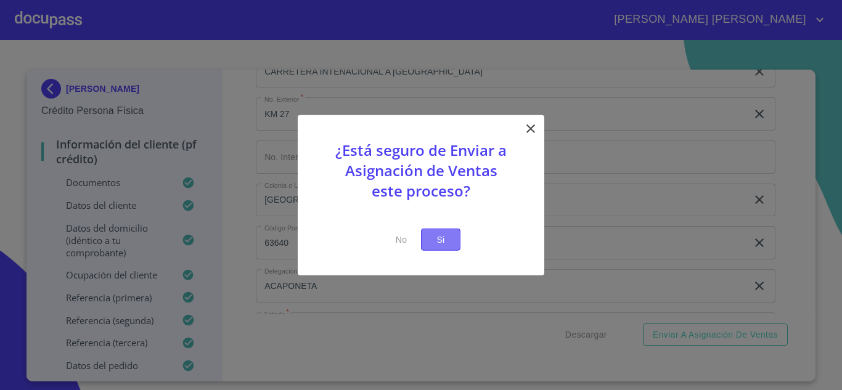
click at [448, 238] on span "Si" at bounding box center [441, 239] width 20 height 15
